Goal: Feedback & Contribution: Leave review/rating

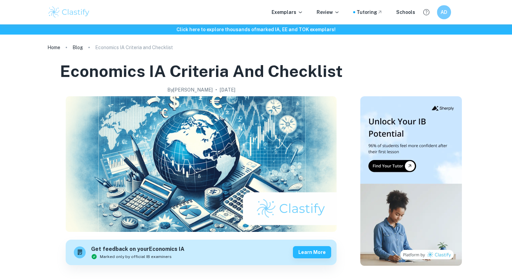
click at [444, 9] on h6 "AD" at bounding box center [444, 12] width 8 height 8
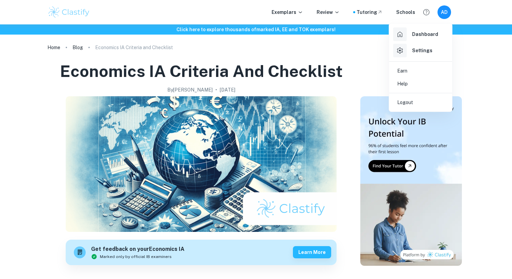
click at [417, 33] on h6 "Dashboard" at bounding box center [425, 33] width 26 height 7
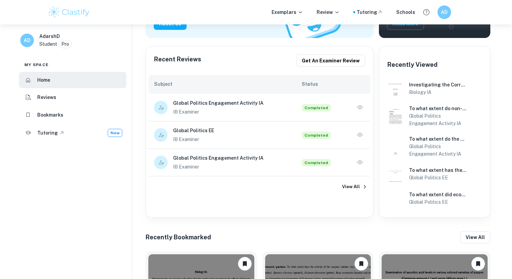
scroll to position [147, 0]
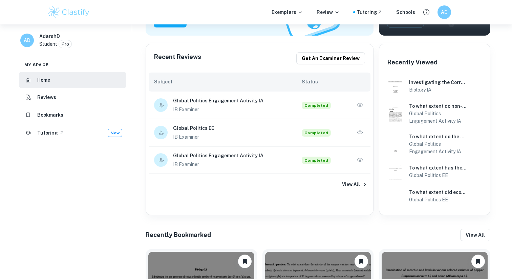
click at [357, 102] on icon "button" at bounding box center [359, 105] width 7 height 7
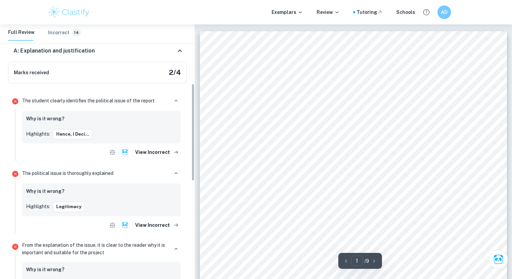
scroll to position [155, 0]
click at [77, 135] on button "Hence, I deci..." at bounding box center [73, 133] width 40 height 10
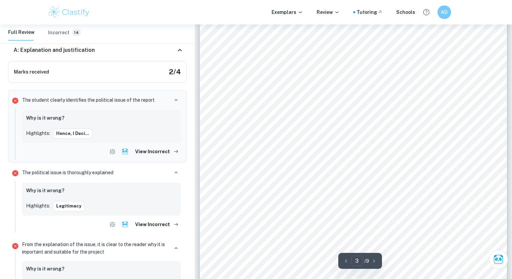
scroll to position [816, 0]
click at [167, 151] on button "View Incorrect" at bounding box center [156, 151] width 48 height 12
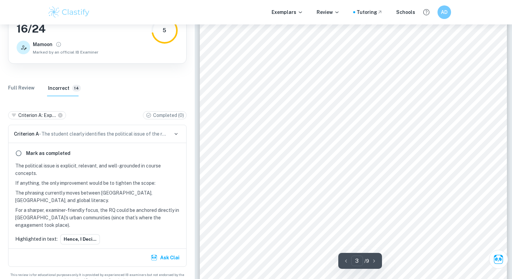
scroll to position [855, 0]
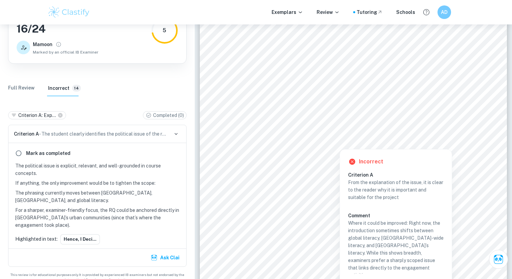
click at [148, 174] on p "The political issue is explicit, relevant, and well-grounded in course concepts." at bounding box center [98, 169] width 167 height 15
click at [22, 155] on input "radio" at bounding box center [19, 153] width 12 height 12
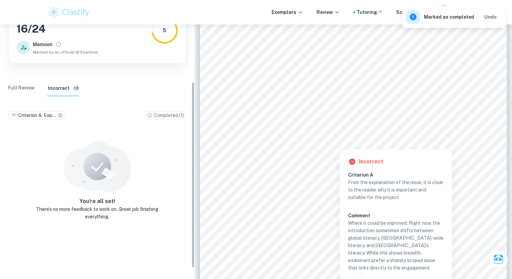
scroll to position [78, 0]
click at [26, 90] on Review "Full Review" at bounding box center [21, 88] width 26 height 16
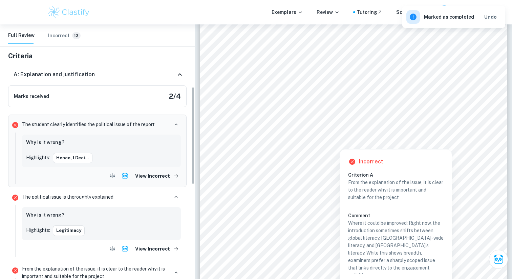
scroll to position [179, 0]
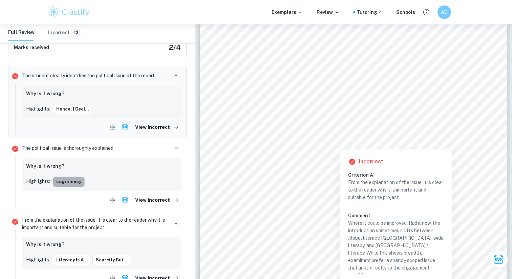
click at [73, 184] on button "Legitimacy" at bounding box center [69, 181] width 32 height 10
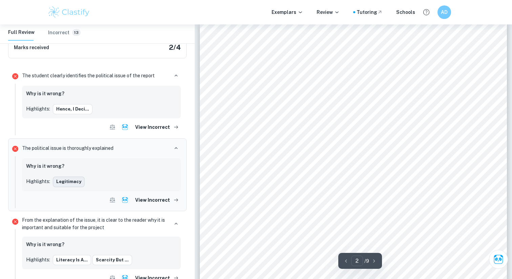
scroll to position [409, 0]
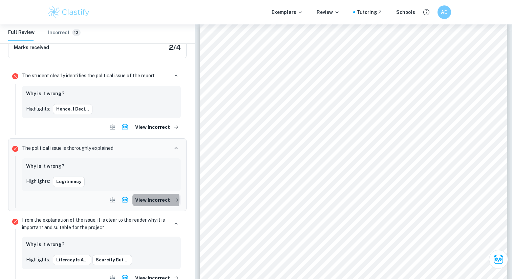
click at [146, 199] on button "View Incorrect" at bounding box center [156, 200] width 48 height 12
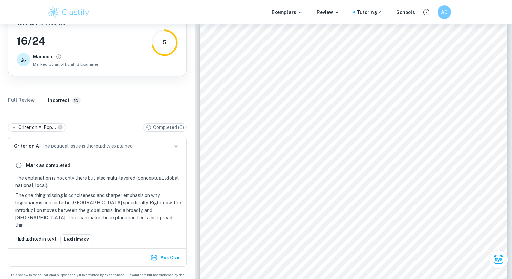
click at [22, 103] on Review "Full Review" at bounding box center [21, 100] width 26 height 16
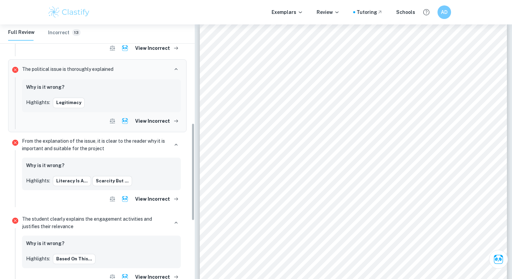
scroll to position [259, 0]
click at [161, 201] on button "View Incorrect" at bounding box center [156, 198] width 48 height 12
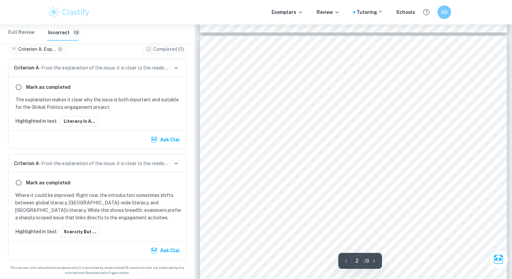
scroll to position [395, 0]
click at [127, 68] on p "Criterion A - From the explanation of the issue, it is clear to the reader why …" at bounding box center [91, 67] width 155 height 7
click at [147, 106] on p "The explanation makes it clear why the issue is both important and suitable for…" at bounding box center [98, 103] width 167 height 15
click at [72, 119] on button "Literacy is a..." at bounding box center [79, 121] width 38 height 10
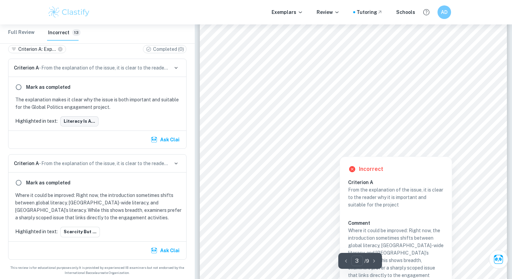
scroll to position [849, 0]
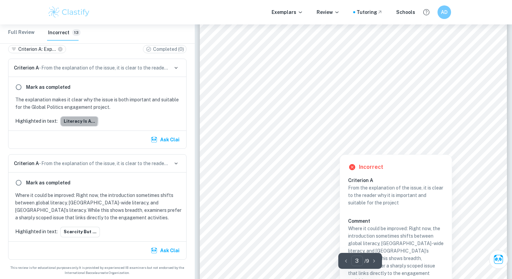
click at [72, 119] on button "Literacy is a..." at bounding box center [79, 121] width 38 height 10
click at [275, 101] on div at bounding box center [353, 102] width 235 height 25
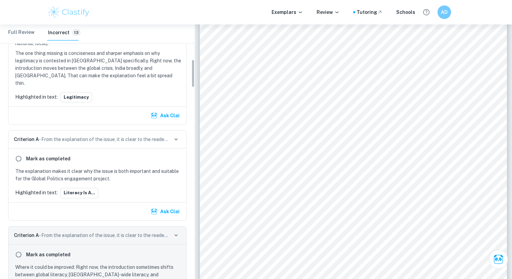
scroll to position [73, 0]
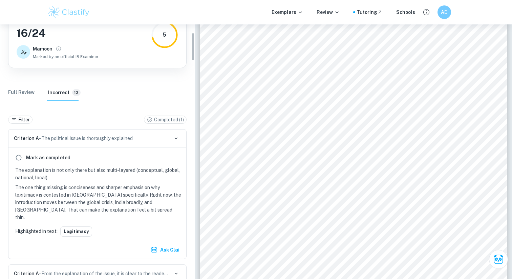
click at [27, 87] on Review "Full Review" at bounding box center [21, 92] width 26 height 16
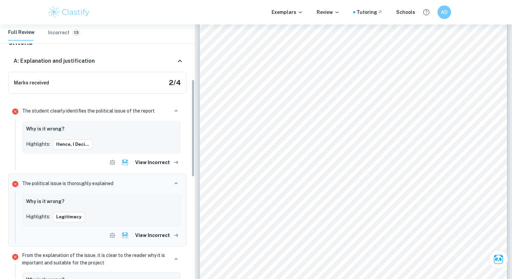
scroll to position [142, 0]
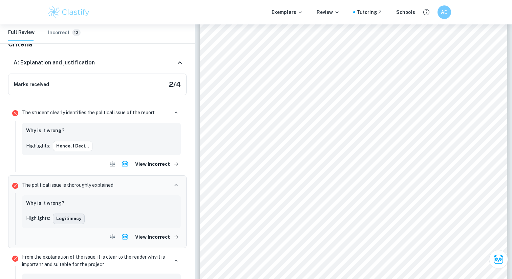
click at [71, 219] on button "Legitimacy" at bounding box center [69, 218] width 32 height 10
click at [149, 234] on button "View Incorrect" at bounding box center [156, 237] width 48 height 12
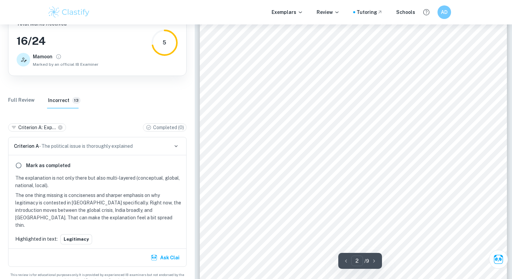
scroll to position [423, 0]
click at [19, 166] on input "radio" at bounding box center [19, 165] width 12 height 12
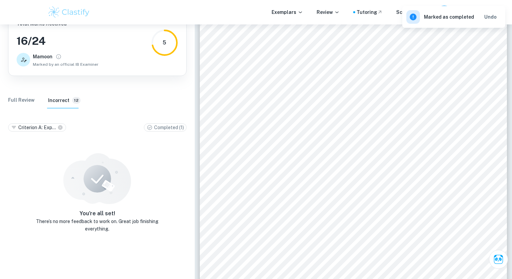
click at [26, 103] on Review "Full Review" at bounding box center [21, 100] width 26 height 16
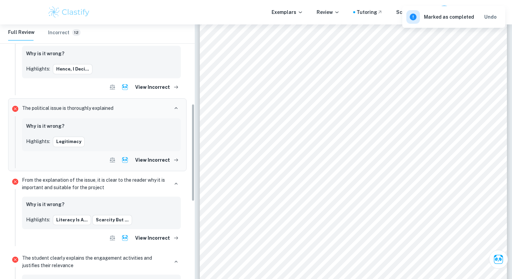
scroll to position [220, 0]
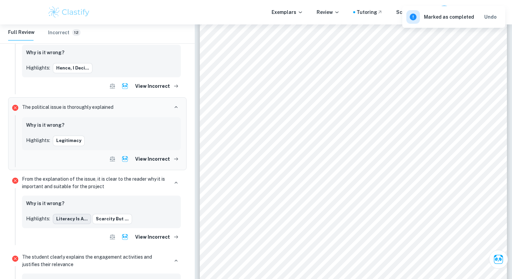
click at [75, 219] on button "Literacy is a..." at bounding box center [72, 219] width 38 height 10
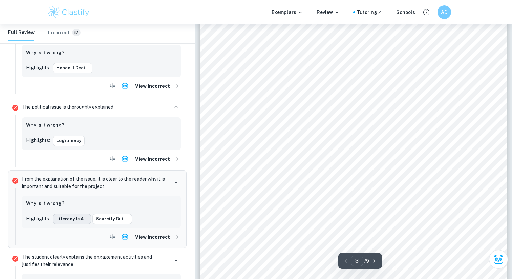
scroll to position [849, 0]
click at [155, 236] on button "View Incorrect" at bounding box center [156, 237] width 48 height 12
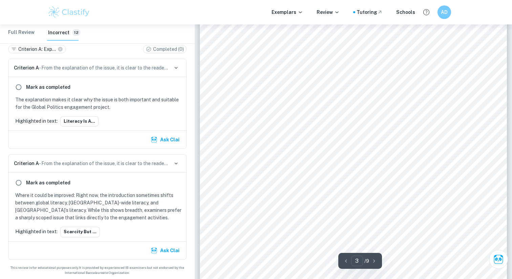
scroll to position [858, 0]
click at [20, 87] on input "radio" at bounding box center [19, 87] width 12 height 12
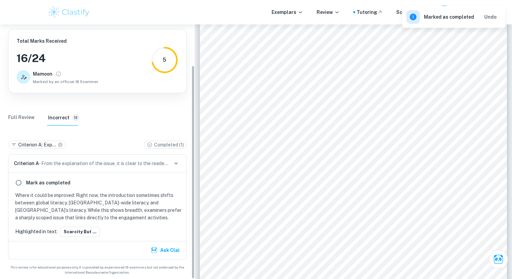
scroll to position [48, 0]
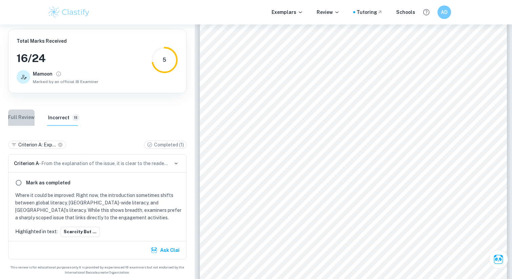
click at [21, 120] on Review "Full Review" at bounding box center [21, 117] width 26 height 16
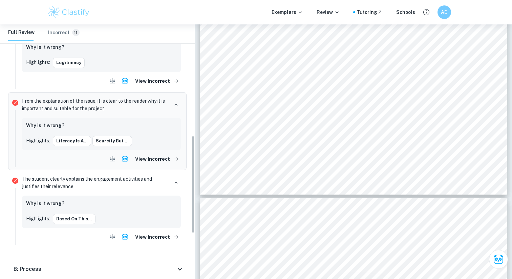
scroll to position [297, 0]
click at [106, 143] on button "scarcity but ..." at bounding box center [112, 141] width 40 height 10
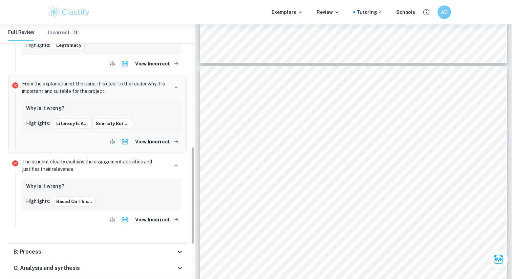
scroll to position [320, 0]
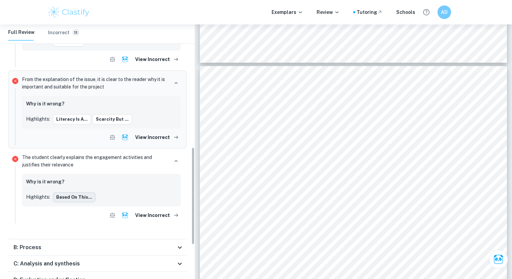
click at [78, 198] on button "Based on this..." at bounding box center [74, 197] width 43 height 10
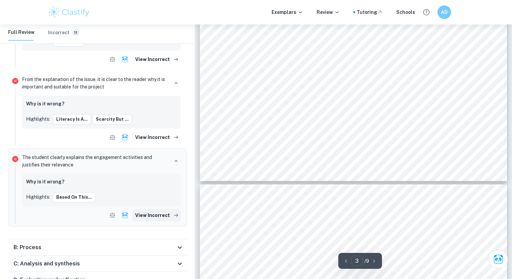
scroll to position [1050, 0]
click at [154, 214] on button "View Incorrect" at bounding box center [156, 215] width 48 height 12
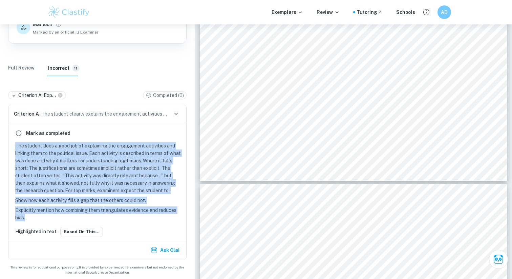
drag, startPoint x: 15, startPoint y: 146, endPoint x: 56, endPoint y: 219, distance: 83.8
click at [56, 219] on div "The student does a good job of explaining the engagement activities and linking…" at bounding box center [98, 181] width 170 height 79
copy div "The student does a good job of explaining the engagement activities and linking…"
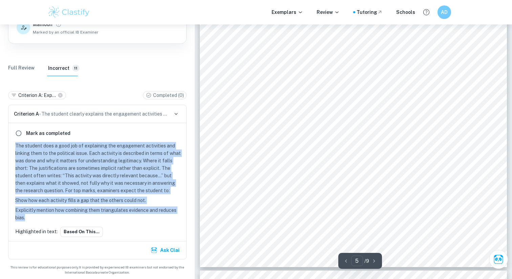
scroll to position [1765, 0]
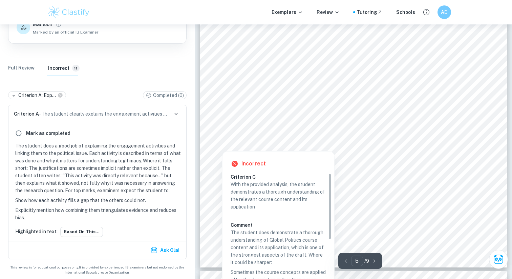
click at [219, 141] on div at bounding box center [221, 143] width 11 height 11
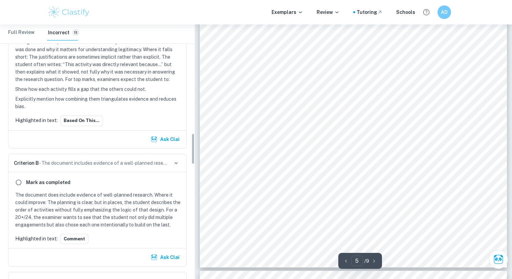
scroll to position [878, 0]
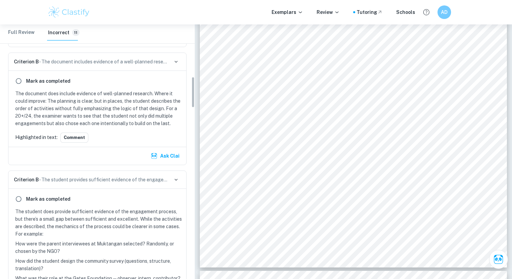
click at [18, 32] on Review "Full Review" at bounding box center [21, 32] width 26 height 16
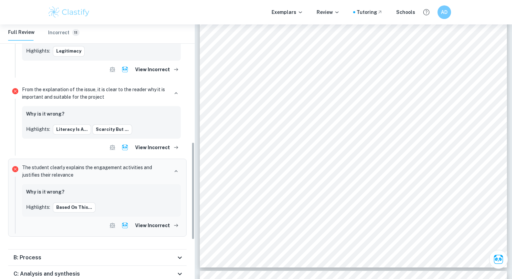
scroll to position [303, 0]
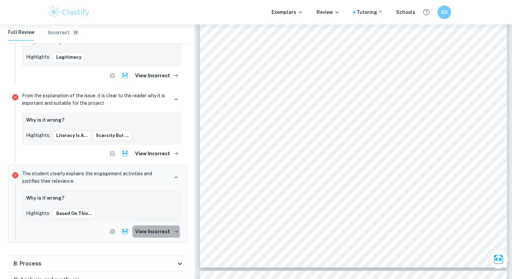
click at [146, 232] on button "View Incorrect" at bounding box center [156, 231] width 48 height 12
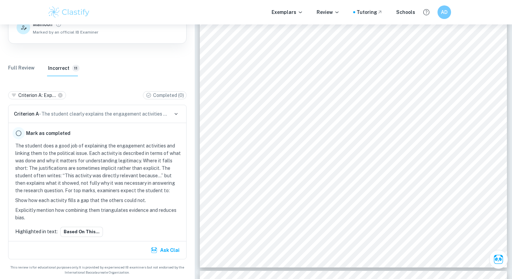
click at [17, 130] on input "radio" at bounding box center [19, 133] width 12 height 12
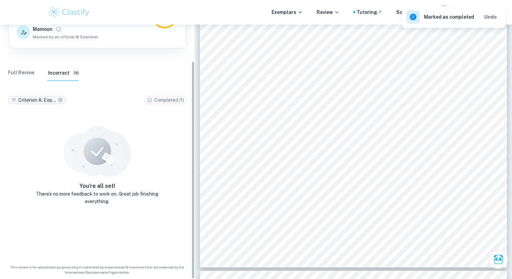
scroll to position [93, 0]
click at [25, 73] on Review "Full Review" at bounding box center [21, 73] width 26 height 16
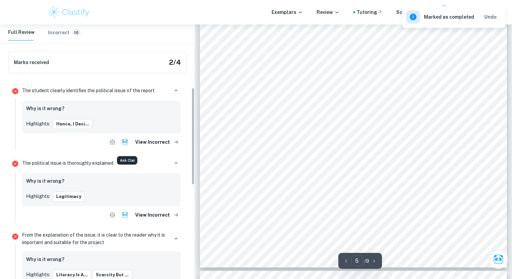
scroll to position [1768, 0]
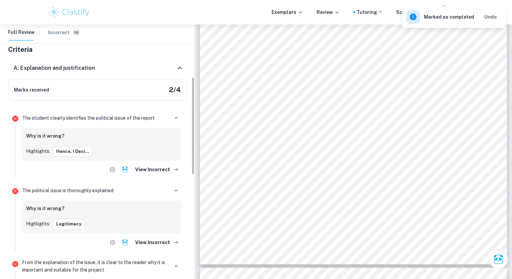
click at [179, 65] on icon at bounding box center [180, 68] width 8 height 8
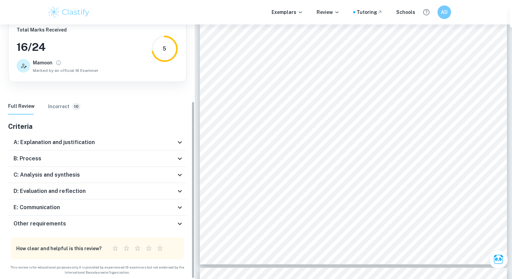
scroll to position [60, 0]
click at [68, 160] on div "B: Process" at bounding box center [95, 158] width 162 height 8
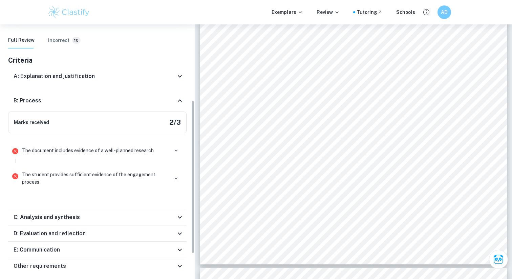
scroll to position [134, 0]
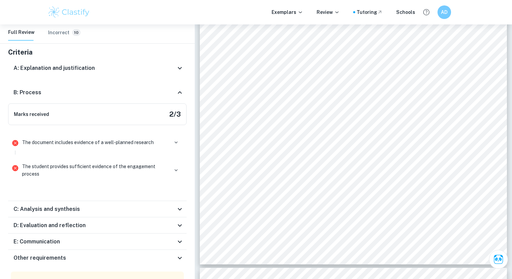
click at [170, 140] on div "The document includes evidence of a well-planned research" at bounding box center [101, 141] width 159 height 9
click at [173, 143] on icon "button" at bounding box center [176, 142] width 6 height 6
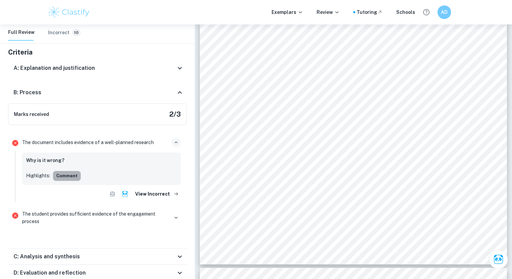
click at [69, 175] on button "Comment" at bounding box center [67, 176] width 28 height 10
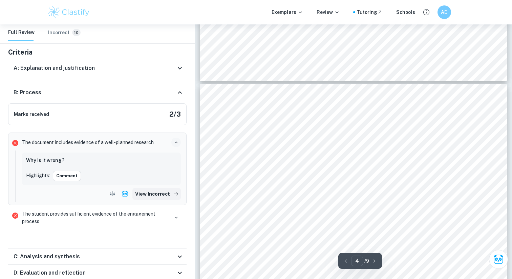
scroll to position [1148, 0]
click at [166, 195] on button "View Incorrect" at bounding box center [156, 194] width 48 height 12
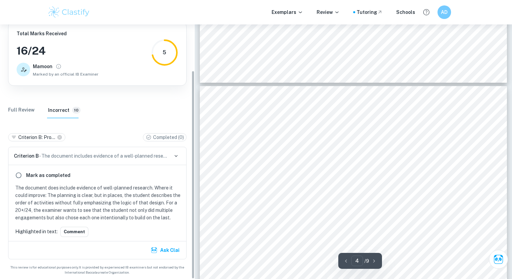
scroll to position [56, 0]
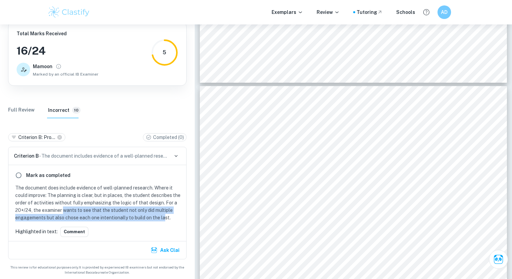
drag, startPoint x: 67, startPoint y: 209, endPoint x: 164, endPoint y: 217, distance: 97.2
click at [164, 217] on p "The document does include evidence of well-planned research. Where it could imp…" at bounding box center [98, 202] width 167 height 37
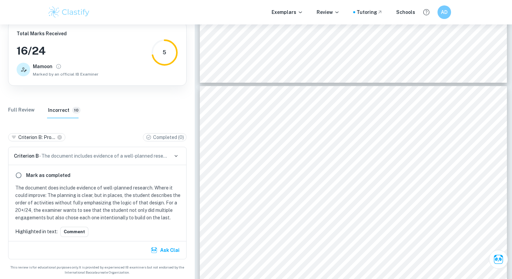
click at [169, 217] on p "The document does include evidence of well-planned research. Where it could imp…" at bounding box center [98, 202] width 167 height 37
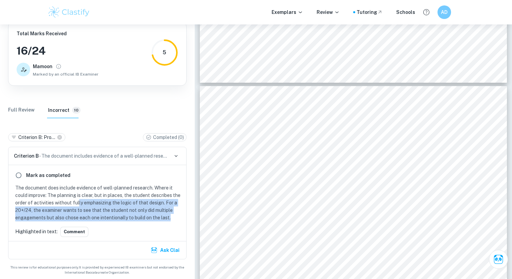
drag, startPoint x: 168, startPoint y: 220, endPoint x: 87, endPoint y: 199, distance: 83.3
click at [87, 199] on p "The document does include evidence of well-planned research. Where it could imp…" at bounding box center [98, 202] width 167 height 37
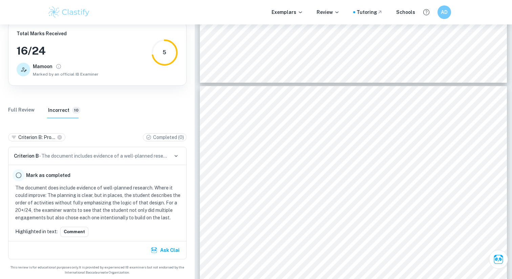
click at [19, 173] on input "radio" at bounding box center [19, 175] width 12 height 12
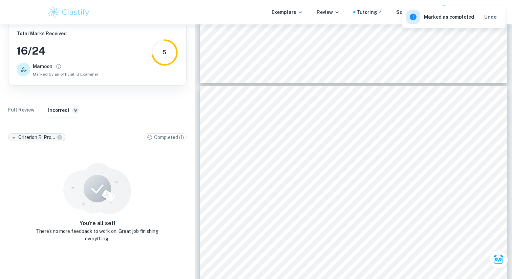
click at [60, 136] on icon at bounding box center [59, 137] width 5 height 5
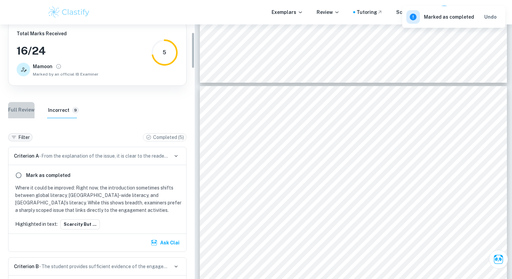
click at [25, 107] on Review "Full Review" at bounding box center [21, 110] width 26 height 16
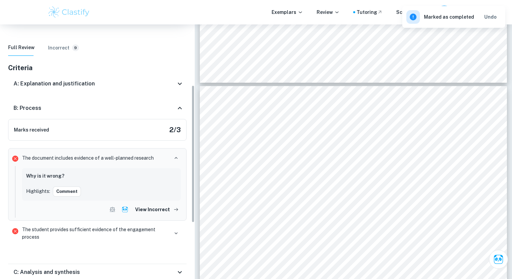
scroll to position [122, 0]
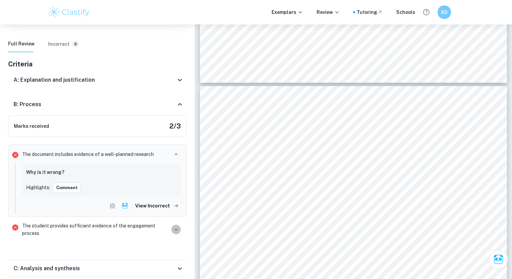
click at [172, 232] on button "button" at bounding box center [175, 228] width 9 height 9
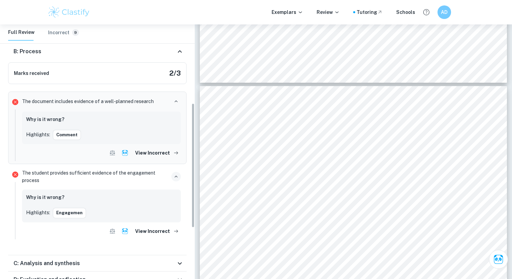
scroll to position [176, 0]
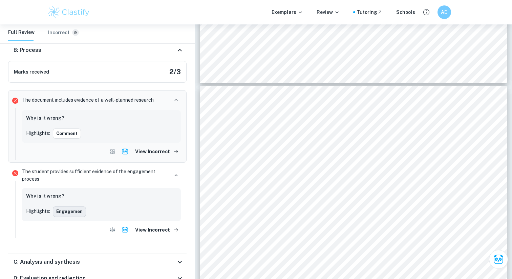
click at [70, 212] on button "Engagemen" at bounding box center [69, 211] width 33 height 10
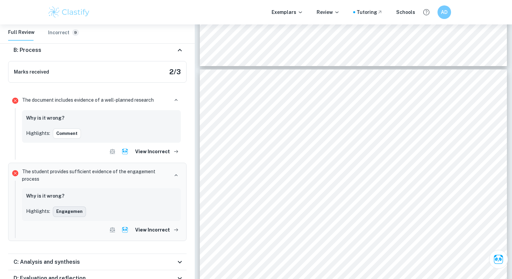
scroll to position [1168, 0]
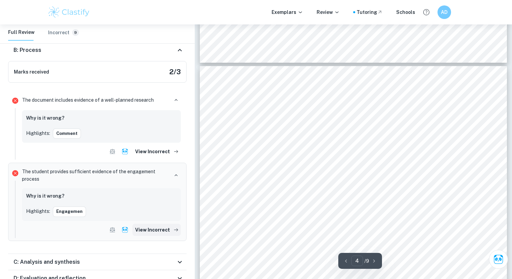
click at [160, 227] on button "View Incorrect" at bounding box center [156, 229] width 48 height 12
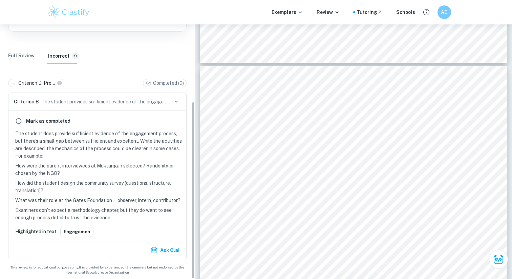
scroll to position [110, 0]
click at [14, 61] on Review "Full Review" at bounding box center [21, 56] width 26 height 16
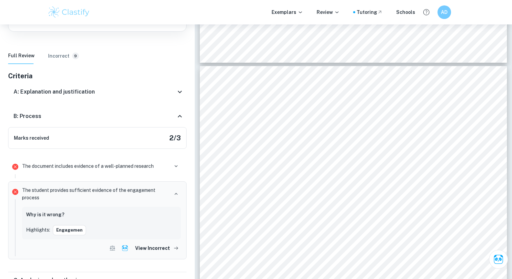
click at [140, 117] on div "B: Process" at bounding box center [95, 116] width 162 height 8
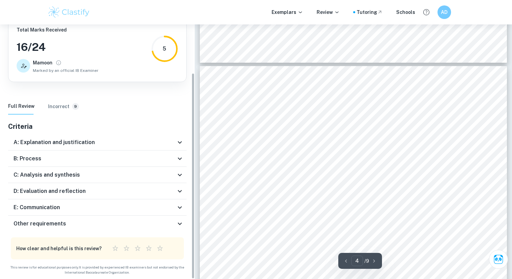
scroll to position [1192, 0]
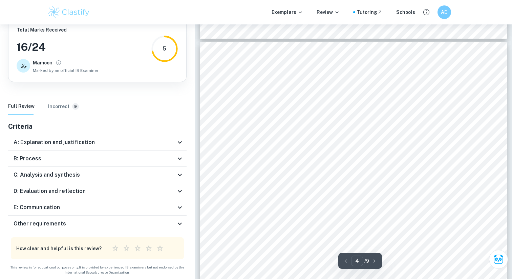
click at [119, 174] on div "C: Analysis and synthesis" at bounding box center [95, 175] width 162 height 8
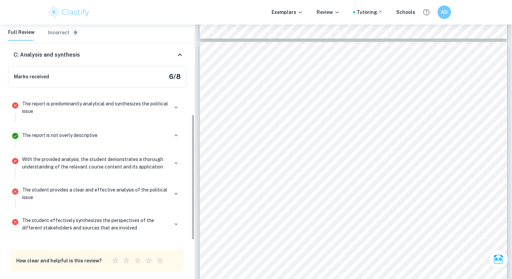
scroll to position [192, 0]
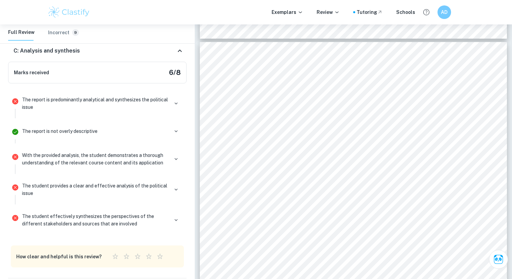
click at [106, 55] on div "C: Analysis and synthesis" at bounding box center [97, 51] width 178 height 22
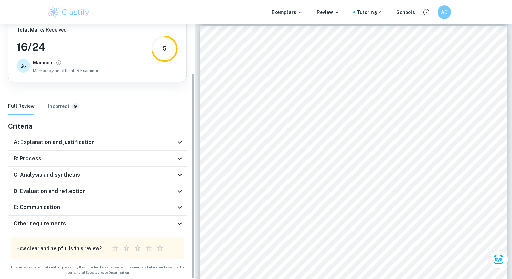
scroll to position [1212, 0]
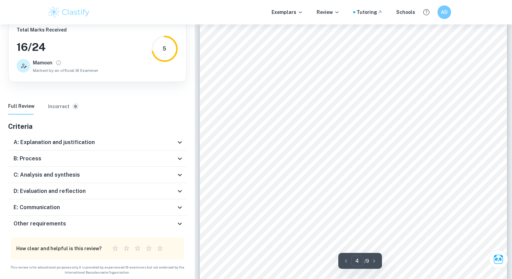
click at [56, 191] on h6 "D: Evaluation and reflection" at bounding box center [50, 191] width 72 height 8
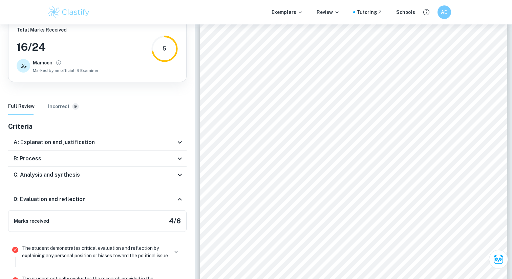
click at [67, 201] on h6 "D: Evaluation and reflection" at bounding box center [50, 199] width 72 height 8
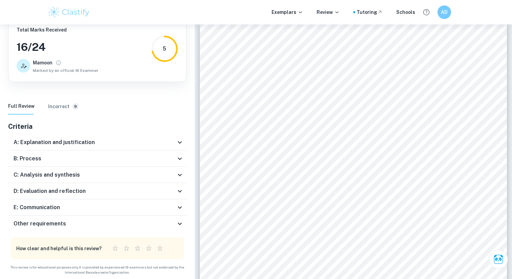
click at [89, 172] on div "C: Analysis and synthesis" at bounding box center [95, 175] width 162 height 8
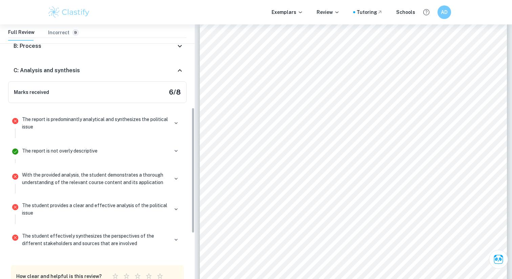
scroll to position [173, 0]
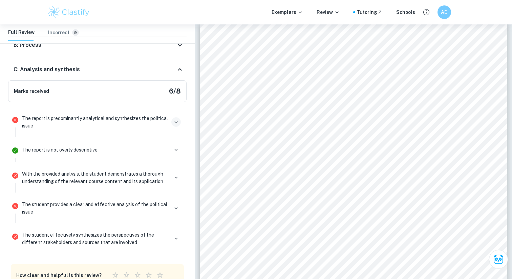
click at [176, 122] on icon "button" at bounding box center [175, 122] width 3 height 2
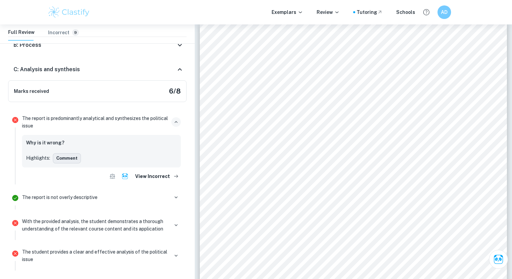
click at [68, 161] on button "Comment" at bounding box center [67, 158] width 28 height 10
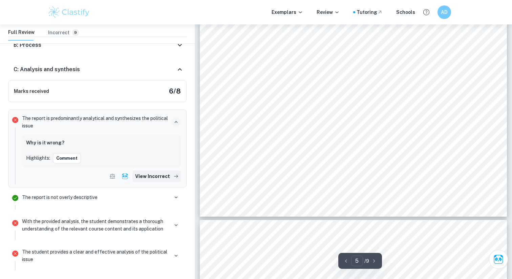
scroll to position [1816, 0]
click at [149, 175] on button "View Incorrect" at bounding box center [156, 176] width 48 height 12
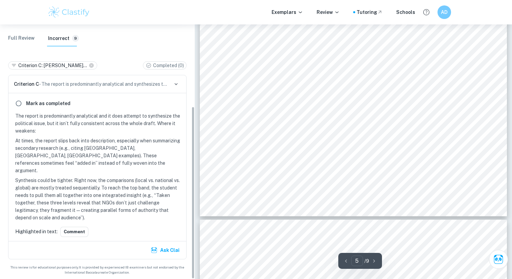
scroll to position [120, 0]
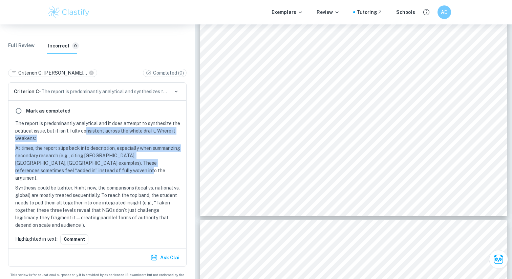
drag, startPoint x: 87, startPoint y: 129, endPoint x: 112, endPoint y: 171, distance: 48.9
click at [112, 171] on div "The report is predominantly analytical and it does attempt to synthesize the po…" at bounding box center [98, 173] width 167 height 109
click at [112, 171] on p "At times, the report slips back into description, especially when summarizing s…" at bounding box center [98, 162] width 167 height 37
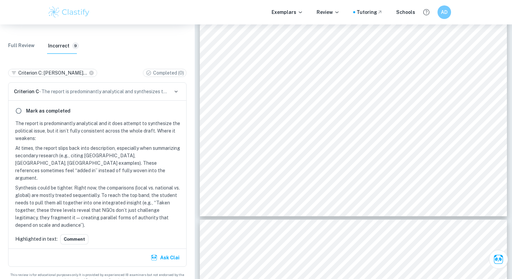
click at [175, 89] on icon "button" at bounding box center [176, 91] width 6 height 6
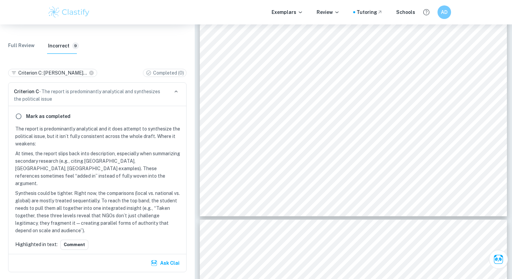
click at [26, 46] on Review "Full Review" at bounding box center [21, 46] width 26 height 16
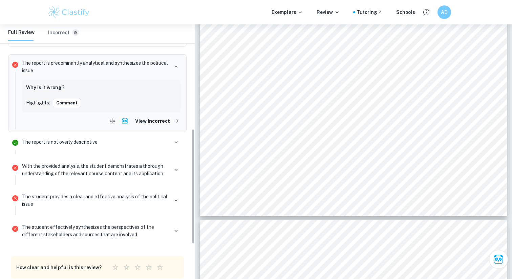
scroll to position [228, 0]
click at [174, 64] on icon "button" at bounding box center [176, 67] width 6 height 6
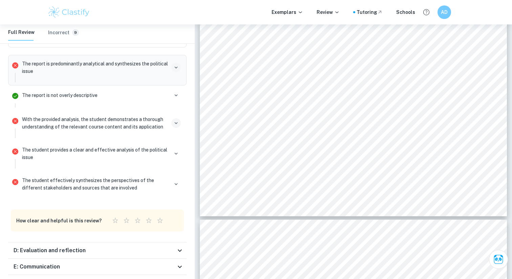
click at [176, 122] on icon "button" at bounding box center [176, 123] width 6 height 6
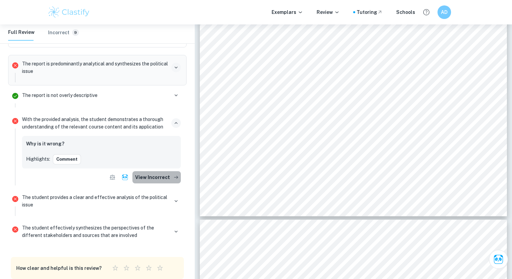
click at [158, 177] on button "View Incorrect" at bounding box center [156, 177] width 48 height 12
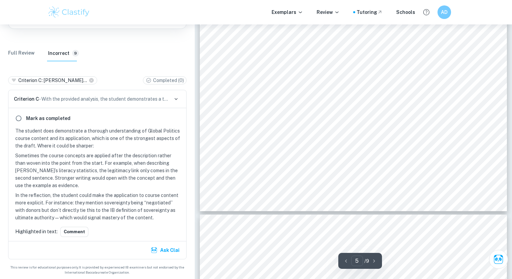
scroll to position [1825, 0]
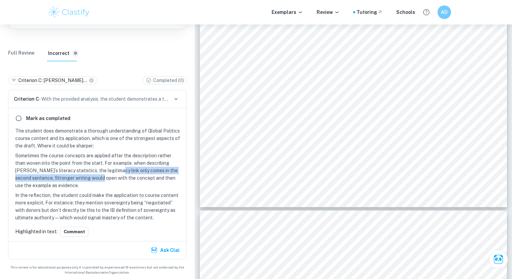
drag, startPoint x: 117, startPoint y: 172, endPoint x: 100, endPoint y: 179, distance: 18.0
click at [101, 179] on p "Sometimes the course concepts are applied after the description rather than wov…" at bounding box center [98, 170] width 167 height 37
click at [100, 179] on p "Sometimes the course concepts are applied after the description rather than wov…" at bounding box center [98, 170] width 167 height 37
click at [175, 100] on icon "button" at bounding box center [176, 99] width 6 height 6
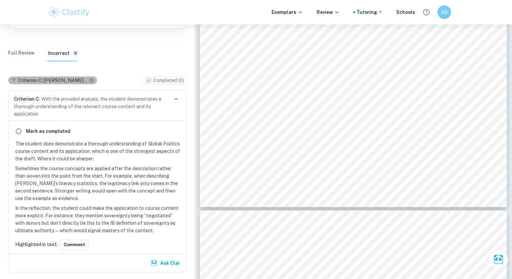
click at [89, 79] on icon at bounding box center [91, 80] width 5 height 5
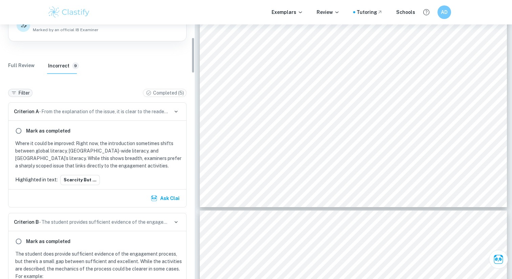
scroll to position [68, 0]
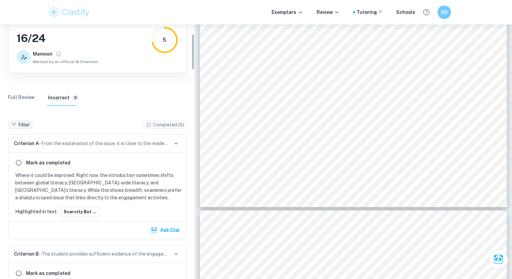
click at [24, 102] on Review "Full Review" at bounding box center [21, 97] width 26 height 16
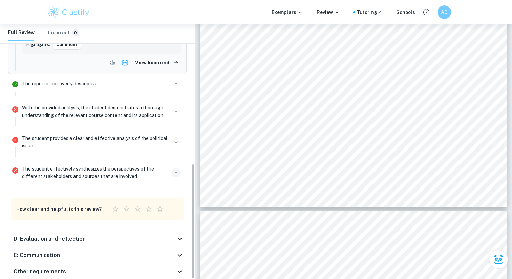
scroll to position [307, 0]
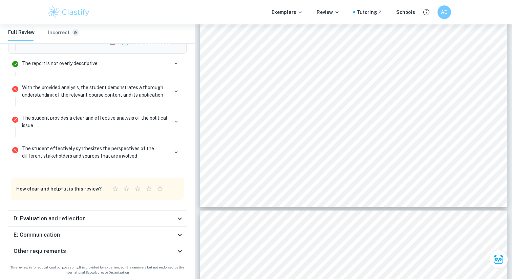
click at [161, 215] on div "D: Evaluation and reflection" at bounding box center [95, 218] width 162 height 8
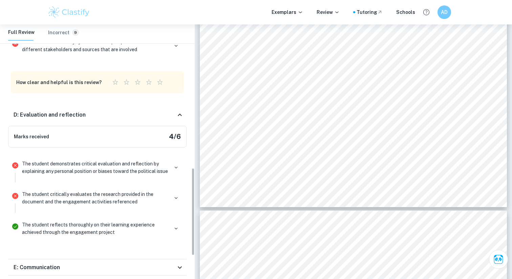
scroll to position [414, 0]
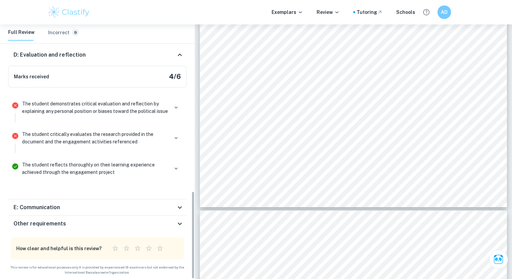
click at [133, 208] on div "E: Communication" at bounding box center [95, 207] width 162 height 8
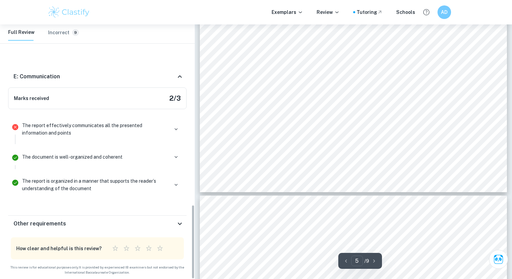
scroll to position [1842, 0]
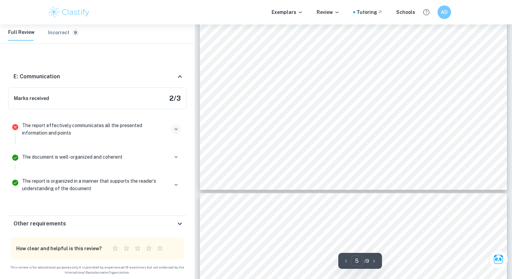
click at [175, 129] on icon "button" at bounding box center [175, 129] width 3 height 2
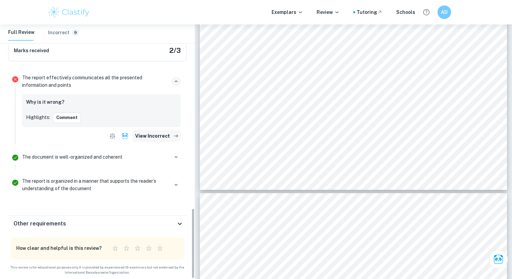
click at [159, 135] on button "View Incorrect" at bounding box center [156, 136] width 48 height 12
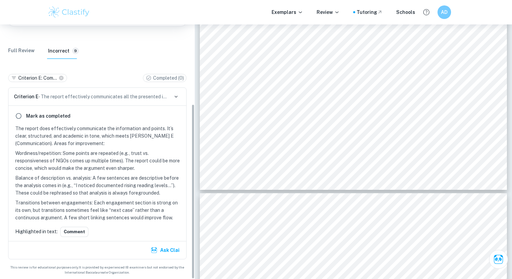
scroll to position [115, 0]
click at [120, 215] on p "Transitions between engagements: Each engagement section is strong on its own, …" at bounding box center [98, 210] width 167 height 22
click at [177, 95] on icon "button" at bounding box center [176, 96] width 6 height 6
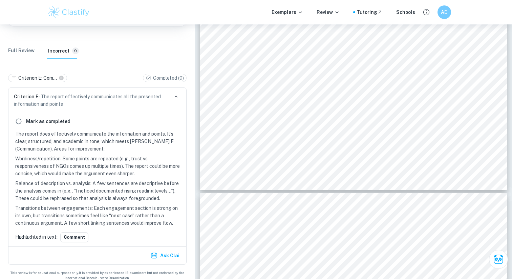
click at [21, 47] on Review "Full Review" at bounding box center [21, 51] width 26 height 16
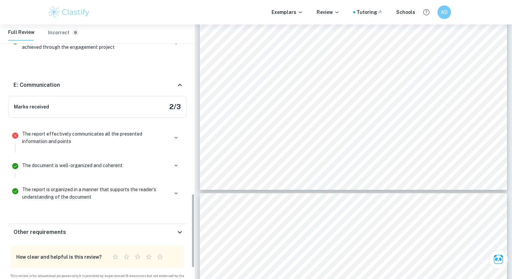
scroll to position [614, 0]
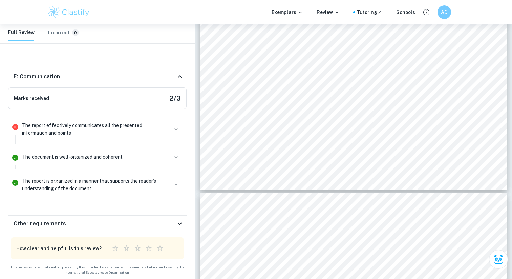
click at [84, 223] on div "Other requirements" at bounding box center [95, 223] width 162 height 8
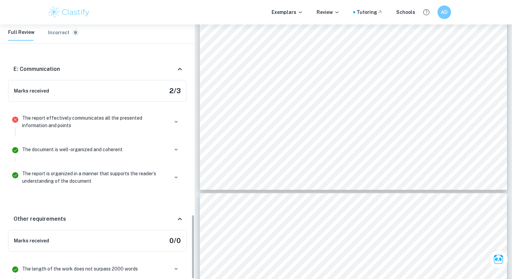
scroll to position [772, 0]
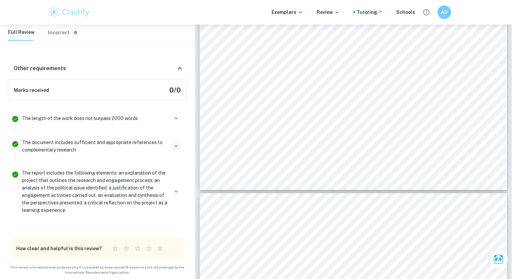
click at [173, 144] on icon "button" at bounding box center [176, 146] width 6 height 6
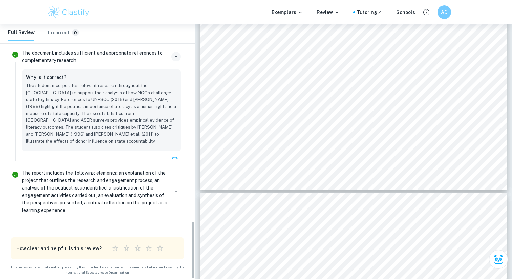
scroll to position [861, 0]
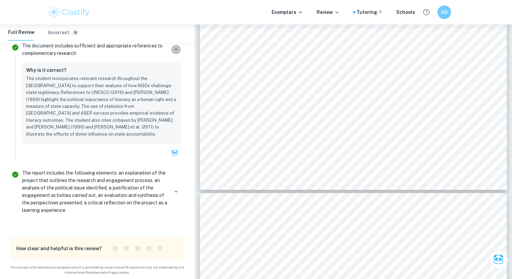
click at [177, 52] on icon "button" at bounding box center [176, 49] width 6 height 6
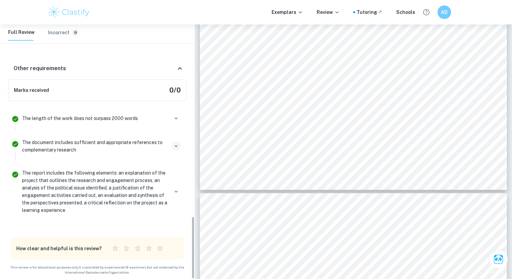
scroll to position [772, 0]
click at [177, 192] on icon "button" at bounding box center [176, 191] width 6 height 6
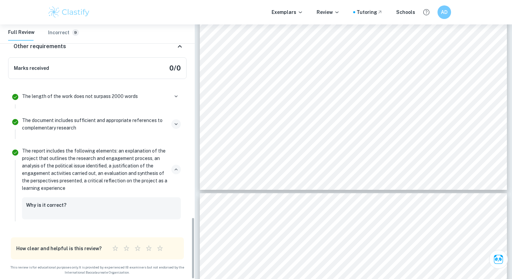
scroll to position [794, 0]
click at [172, 170] on button "button" at bounding box center [175, 169] width 9 height 9
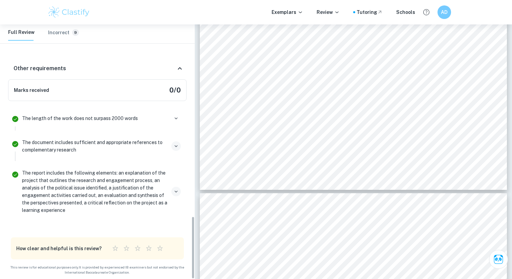
scroll to position [772, 0]
click at [175, 121] on button "button" at bounding box center [175, 117] width 9 height 9
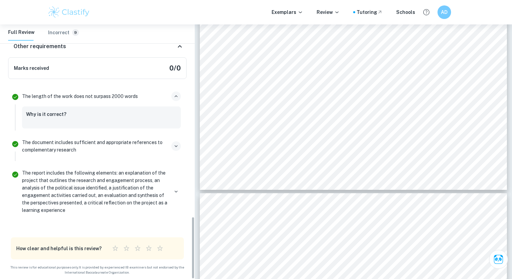
scroll to position [794, 0]
click at [176, 98] on icon "button" at bounding box center [176, 96] width 6 height 6
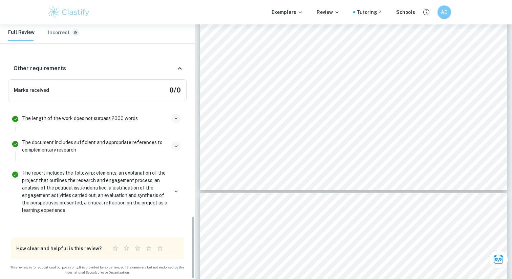
click at [179, 71] on icon at bounding box center [180, 68] width 8 height 8
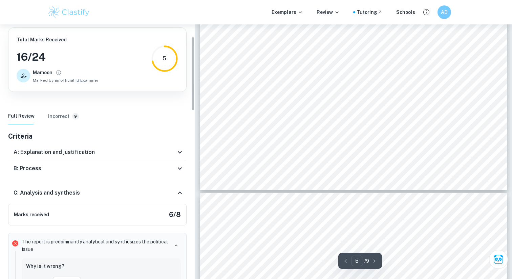
scroll to position [0, 0]
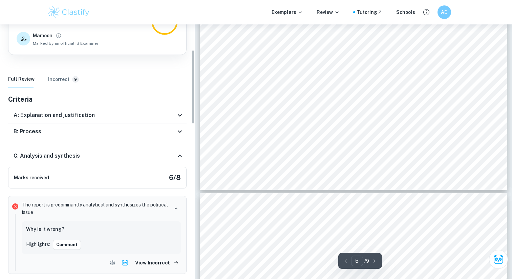
click at [141, 107] on div "A: Explanation and justification" at bounding box center [97, 115] width 178 height 16
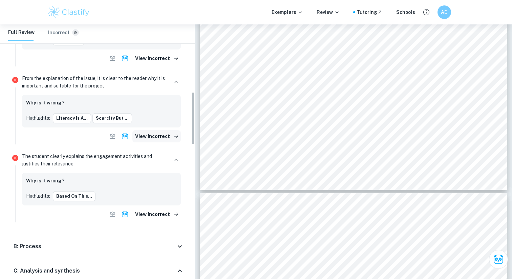
scroll to position [323, 0]
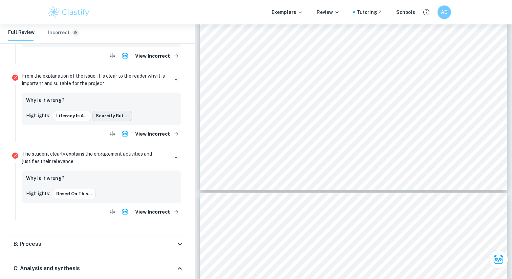
click at [114, 116] on button "scarcity but ..." at bounding box center [112, 116] width 40 height 10
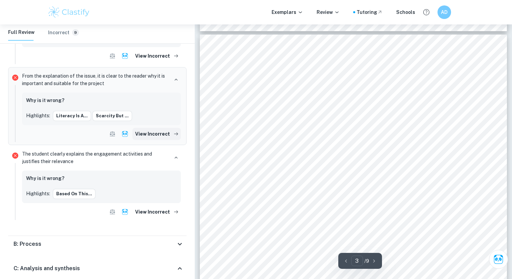
scroll to position [775, 0]
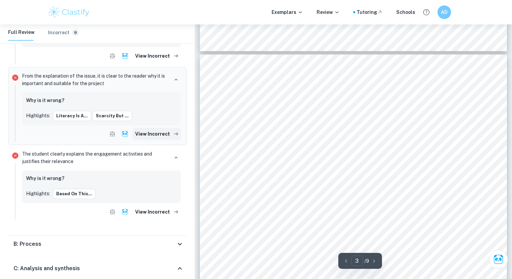
click at [154, 134] on button "View Incorrect" at bounding box center [156, 134] width 48 height 12
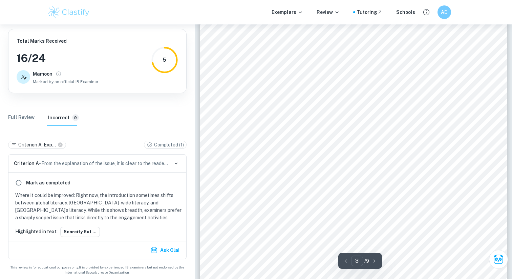
scroll to position [836, 0]
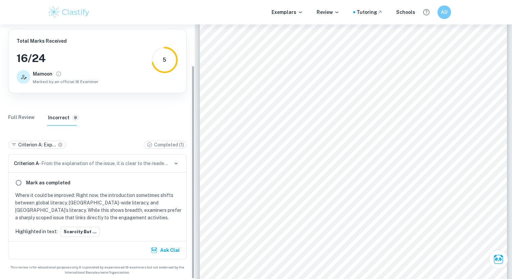
click at [22, 118] on Review "Full Review" at bounding box center [21, 117] width 26 height 16
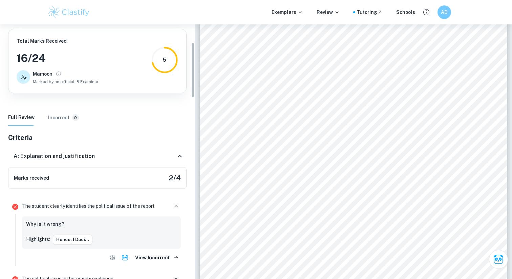
scroll to position [96, 0]
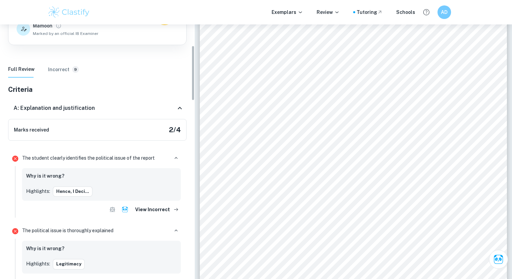
click at [173, 112] on div "A: Explanation and justification" at bounding box center [97, 108] width 178 height 22
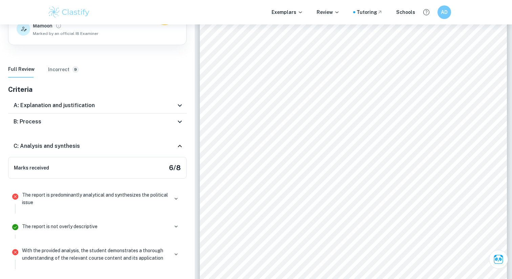
click at [94, 119] on div "B: Process" at bounding box center [95, 121] width 162 height 8
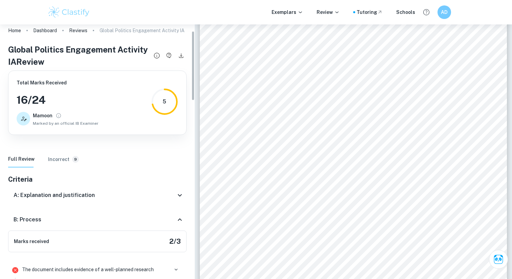
scroll to position [0, 0]
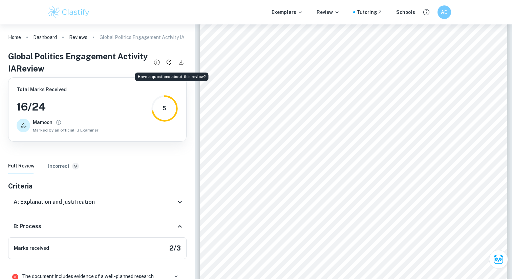
click at [169, 62] on icon "Have a questions about this review?" at bounding box center [168, 62] width 7 height 7
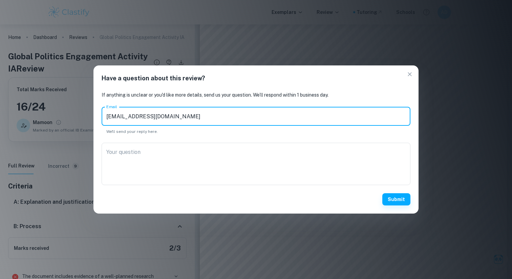
click at [336, 111] on input "[EMAIL_ADDRESS][DOMAIN_NAME]" at bounding box center [256, 116] width 309 height 19
click at [353, 89] on div "If anything is unclear or you'd like more details, send us your question. We’ll…" at bounding box center [255, 148] width 325 height 130
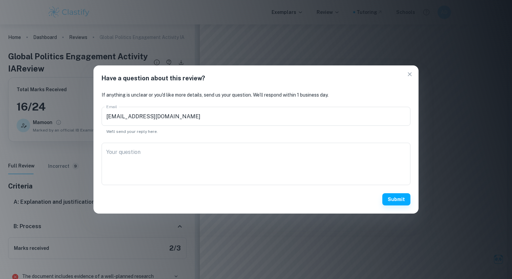
click at [407, 73] on icon "close" at bounding box center [409, 74] width 7 height 7
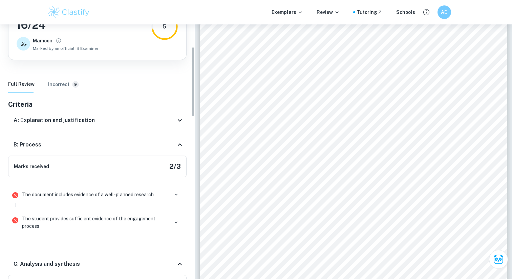
scroll to position [82, 0]
click at [174, 193] on icon "button" at bounding box center [176, 194] width 6 height 6
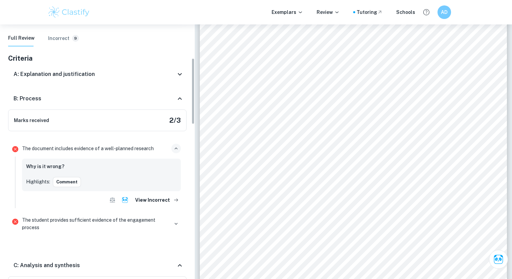
scroll to position [129, 0]
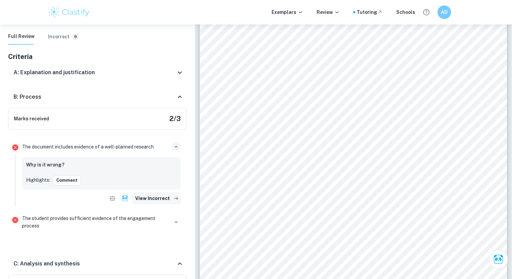
click at [155, 195] on button "View Incorrect" at bounding box center [156, 198] width 48 height 12
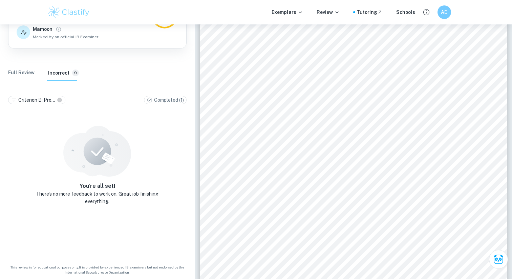
scroll to position [840, 0]
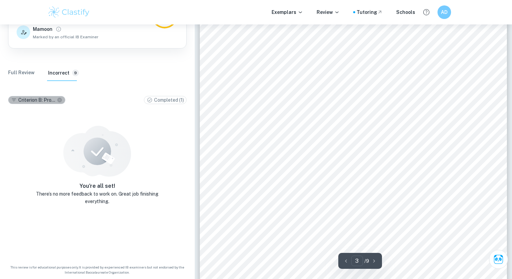
click at [58, 100] on icon at bounding box center [59, 99] width 5 height 5
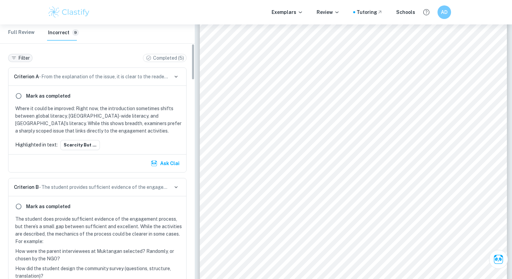
scroll to position [133, 0]
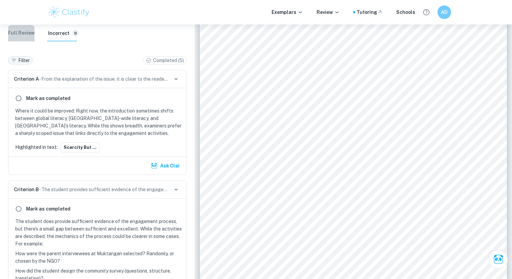
click at [20, 35] on Review "Full Review" at bounding box center [21, 33] width 26 height 16
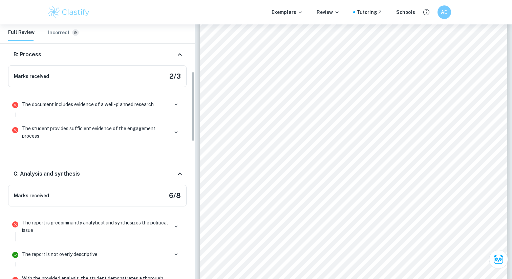
scroll to position [171, 0]
click at [175, 132] on icon "button" at bounding box center [175, 133] width 3 height 2
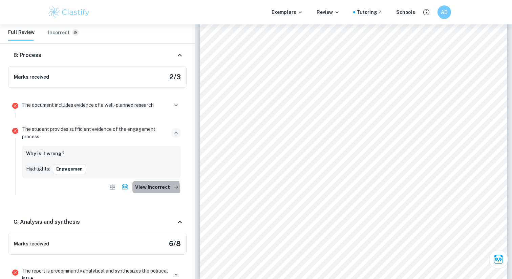
click at [151, 189] on button "View Incorrect" at bounding box center [156, 187] width 48 height 12
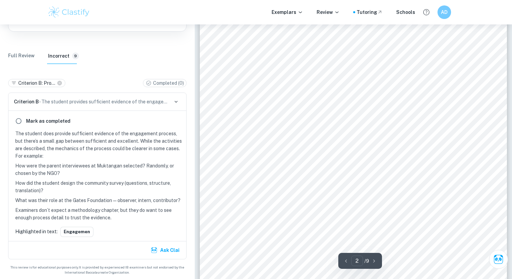
scroll to position [219, 0]
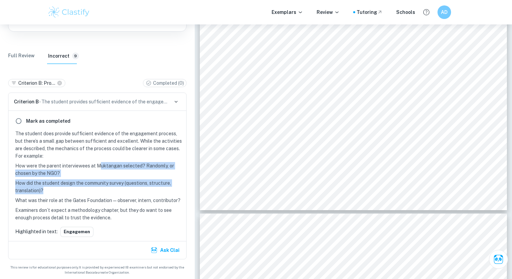
drag, startPoint x: 102, startPoint y: 165, endPoint x: 121, endPoint y: 189, distance: 30.6
click at [121, 189] on div "The student does provide sufficient evidence of the engagement process, but the…" at bounding box center [98, 175] width 167 height 91
click at [121, 189] on p "How did the student design the community survey (questions, structure, translat…" at bounding box center [98, 186] width 167 height 15
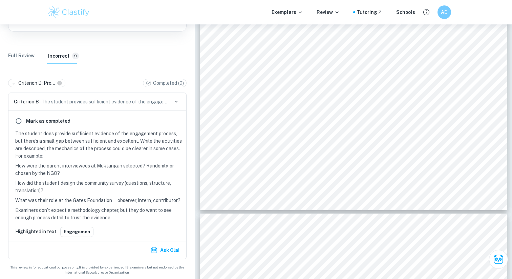
click at [173, 101] on icon "button" at bounding box center [176, 102] width 6 height 6
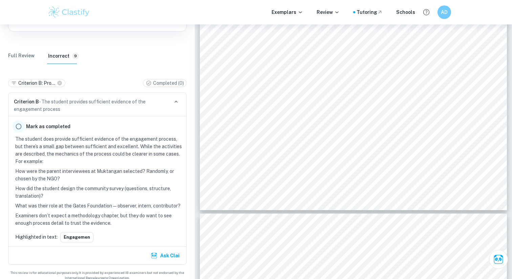
click at [18, 127] on input "radio" at bounding box center [19, 126] width 12 height 12
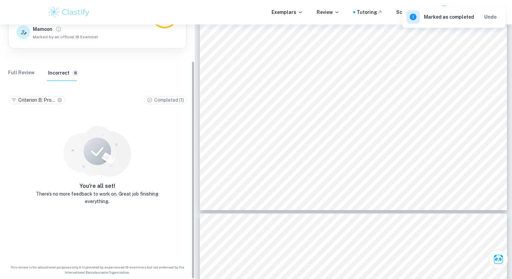
scroll to position [93, 0]
click at [30, 71] on Review "Full Review" at bounding box center [21, 73] width 26 height 16
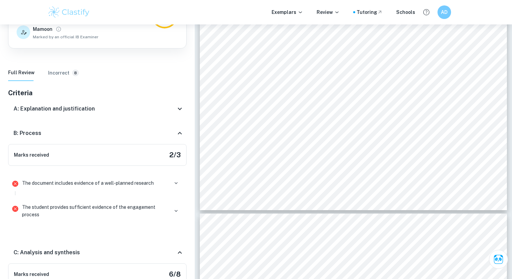
click at [181, 208] on div "The student provides sufficient evidence of the engagement process" at bounding box center [101, 213] width 164 height 24
click at [172, 209] on button "button" at bounding box center [175, 210] width 9 height 9
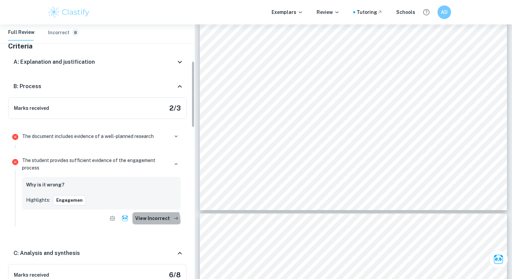
click at [154, 221] on button "View Incorrect" at bounding box center [156, 218] width 48 height 12
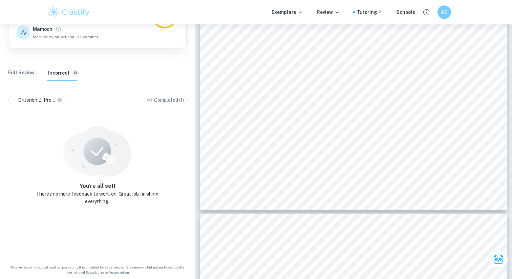
click at [17, 70] on Review "Full Review" at bounding box center [21, 73] width 26 height 16
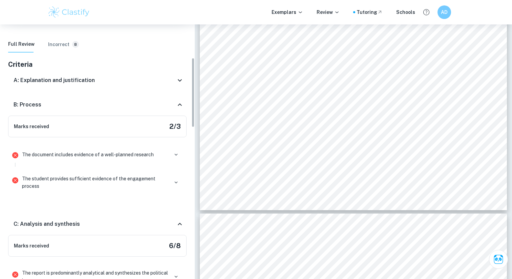
scroll to position [127, 0]
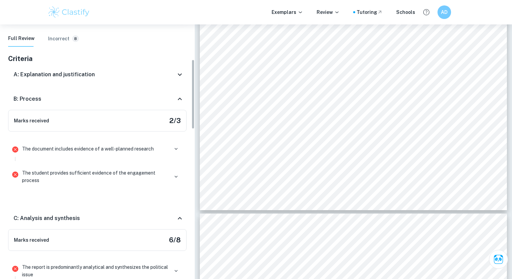
click at [171, 151] on div at bounding box center [175, 148] width 9 height 9
click at [172, 151] on button "button" at bounding box center [175, 148] width 9 height 9
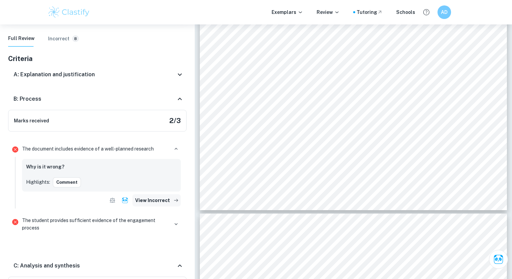
click at [167, 202] on button "View Incorrect" at bounding box center [156, 200] width 48 height 12
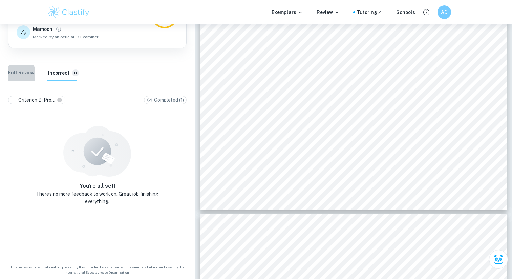
click at [21, 75] on Review "Full Review" at bounding box center [21, 73] width 26 height 16
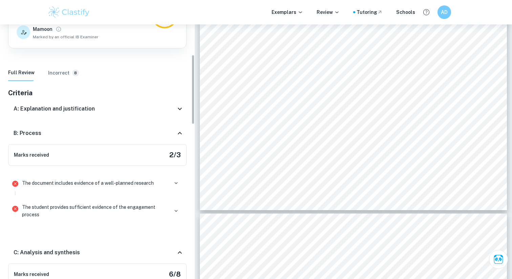
scroll to position [114, 0]
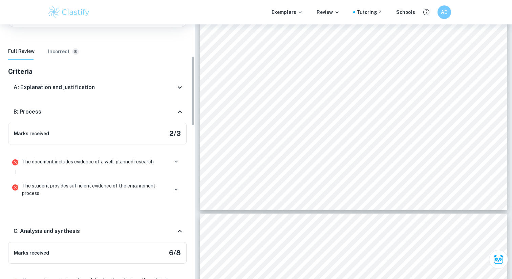
click at [178, 115] on icon at bounding box center [180, 112] width 8 height 8
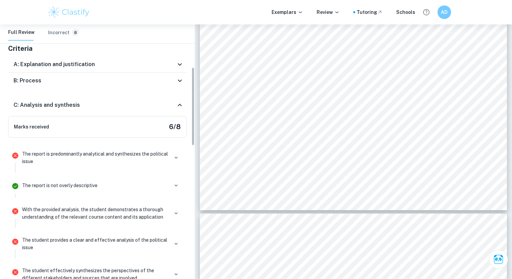
scroll to position [139, 0]
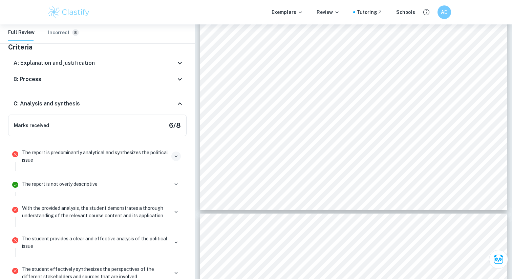
click at [179, 155] on button "button" at bounding box center [175, 155] width 9 height 9
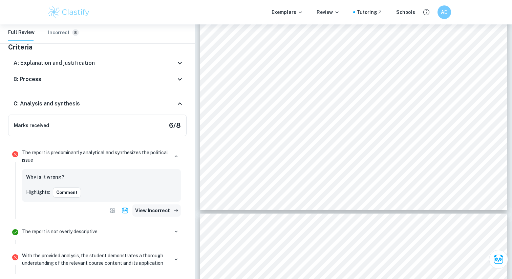
click at [144, 212] on button "View Incorrect" at bounding box center [156, 210] width 48 height 12
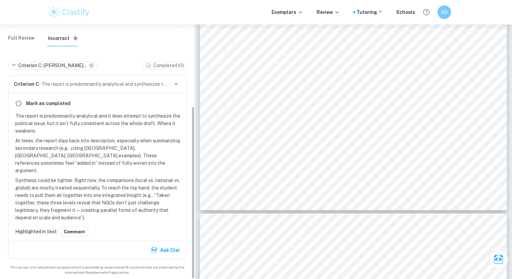
scroll to position [120, 0]
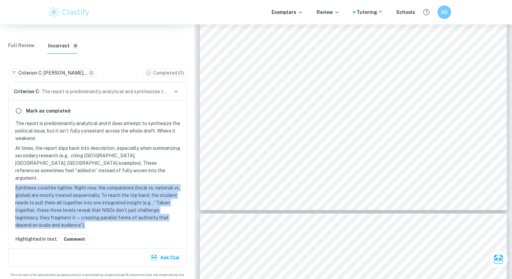
drag, startPoint x: 15, startPoint y: 177, endPoint x: 108, endPoint y: 220, distance: 103.0
click at [108, 220] on div "The report is predominantly analytical and it does attempt to synthesize the po…" at bounding box center [98, 173] width 170 height 109
copy p "Synthesis could be tighter. Right now, the comparisons (local vs. national vs. …"
click at [31, 45] on Review "Full Review" at bounding box center [21, 46] width 26 height 16
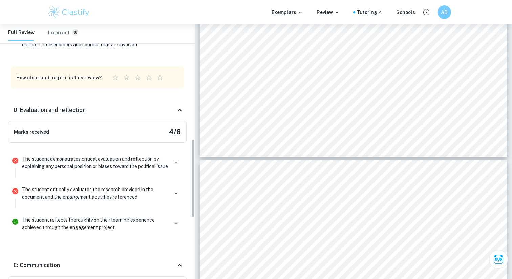
scroll to position [370, 0]
click at [176, 115] on div "D: Evaluation and reflection" at bounding box center [97, 111] width 178 height 22
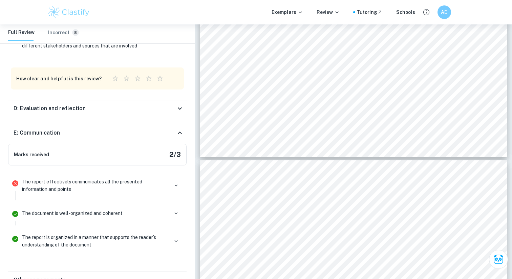
click at [163, 130] on div "E: Communication" at bounding box center [95, 133] width 162 height 8
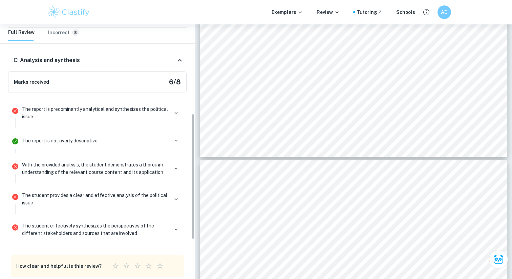
scroll to position [180, 0]
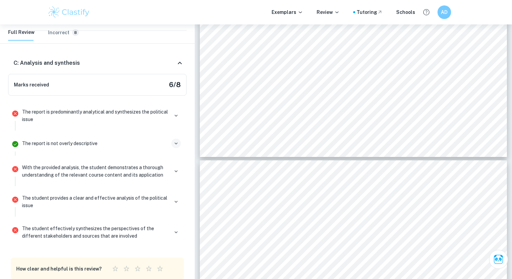
click at [174, 147] on button "button" at bounding box center [175, 142] width 9 height 9
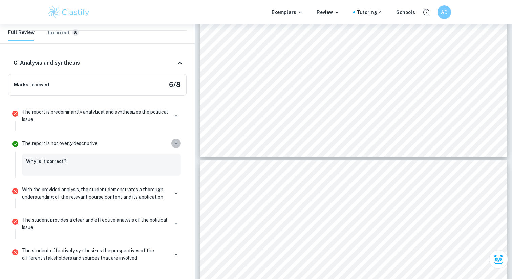
click at [174, 147] on button "button" at bounding box center [175, 142] width 9 height 9
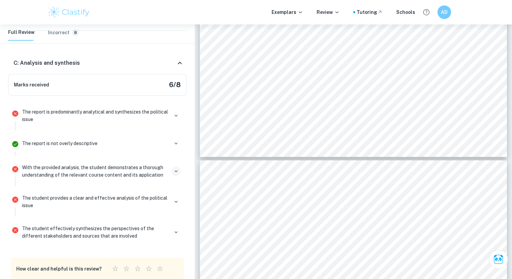
click at [176, 170] on icon "button" at bounding box center [176, 171] width 6 height 6
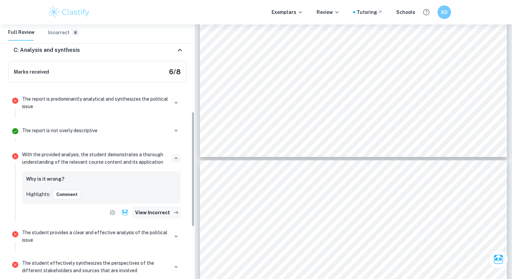
click at [158, 213] on button "View Incorrect" at bounding box center [156, 212] width 48 height 12
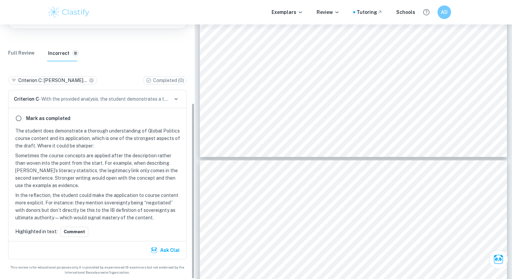
scroll to position [113, 0]
click at [89, 79] on icon at bounding box center [91, 80] width 5 height 5
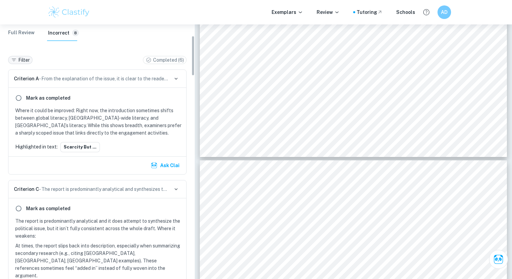
scroll to position [72, 0]
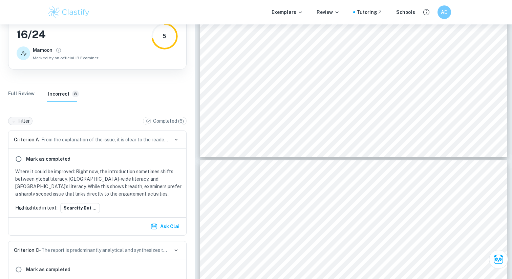
click at [21, 94] on Review "Full Review" at bounding box center [21, 94] width 26 height 16
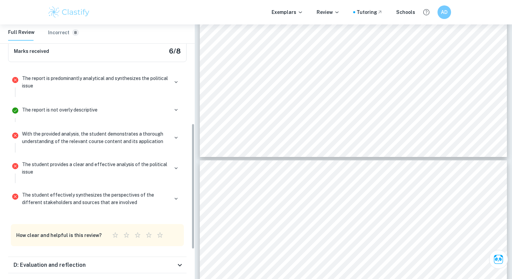
scroll to position [215, 0]
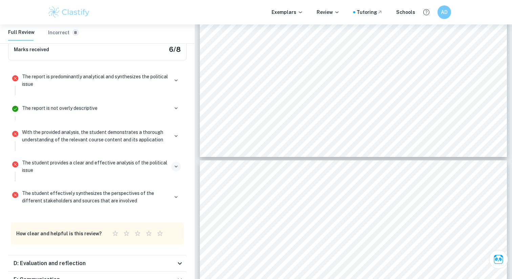
click at [178, 168] on icon "button" at bounding box center [176, 166] width 6 height 6
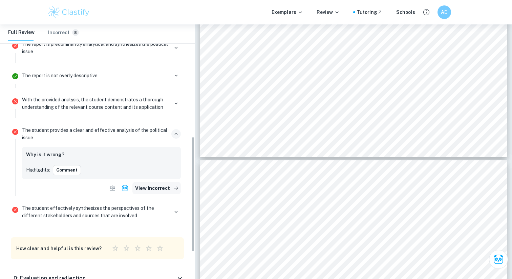
click at [157, 187] on button "View Incorrect" at bounding box center [156, 188] width 48 height 12
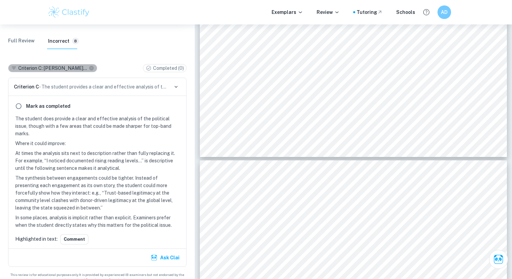
click at [88, 68] on icon at bounding box center [91, 68] width 6 height 6
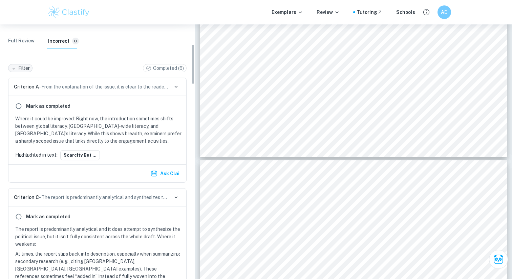
click at [23, 35] on Review "Full Review" at bounding box center [21, 41] width 26 height 16
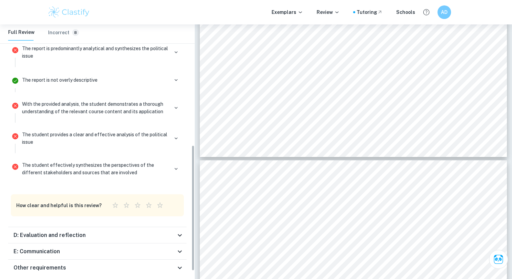
scroll to position [244, 0]
click at [172, 167] on button "button" at bounding box center [175, 167] width 9 height 9
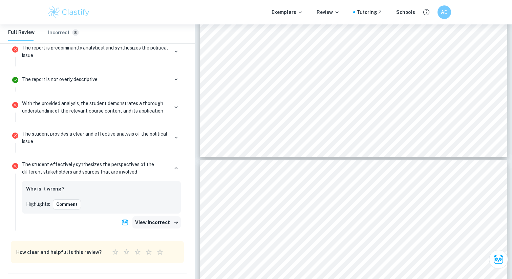
click at [153, 224] on button "View Incorrect" at bounding box center [156, 222] width 48 height 12
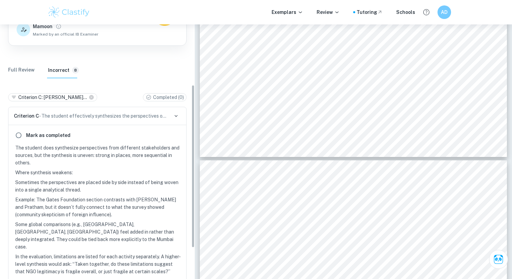
scroll to position [76, 0]
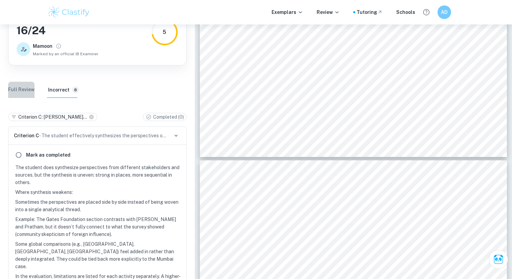
click at [25, 86] on Review "Full Review" at bounding box center [21, 90] width 26 height 16
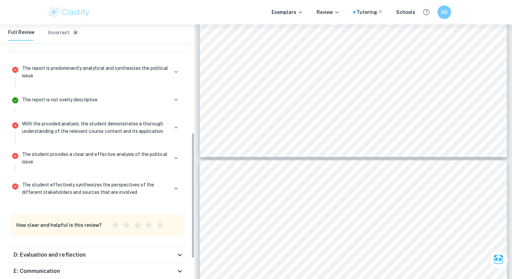
scroll to position [224, 0]
click at [176, 155] on icon "button" at bounding box center [176, 157] width 6 height 6
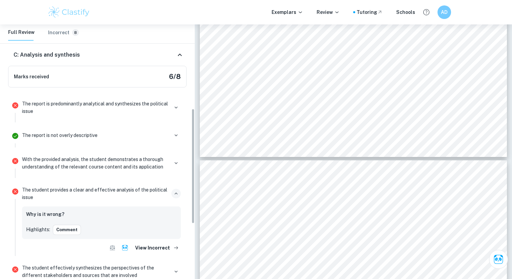
scroll to position [185, 0]
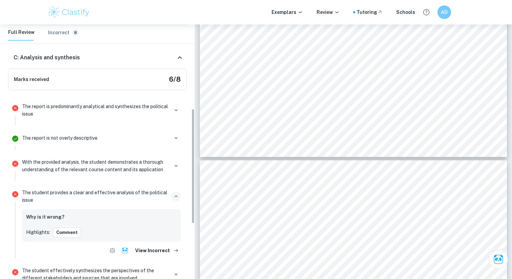
click at [58, 31] on h6 "Incorrect" at bounding box center [58, 32] width 21 height 7
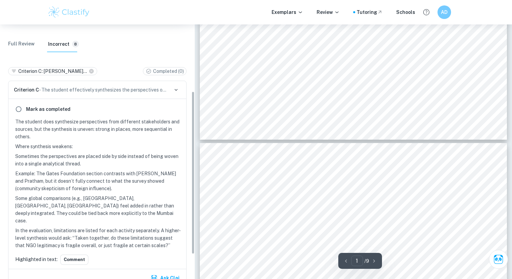
scroll to position [117, 0]
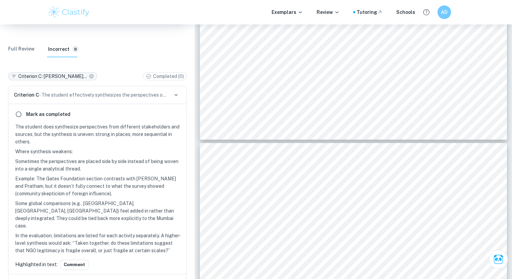
click at [89, 78] on icon at bounding box center [91, 76] width 5 height 5
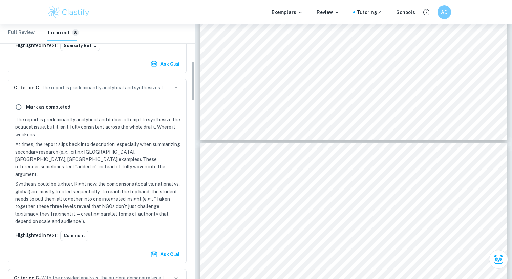
scroll to position [236, 0]
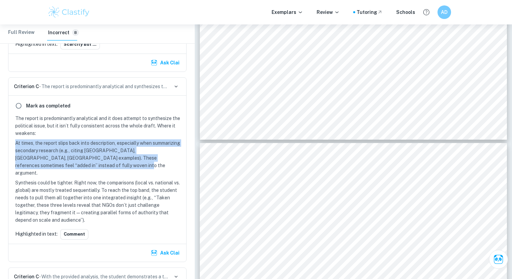
drag, startPoint x: 14, startPoint y: 143, endPoint x: 112, endPoint y: 163, distance: 100.3
click at [112, 163] on div "The report is predominantly analytical and it does attempt to synthesize the po…" at bounding box center [98, 168] width 170 height 109
copy p "At times, the report slips back into description, especially when summarizing s…"
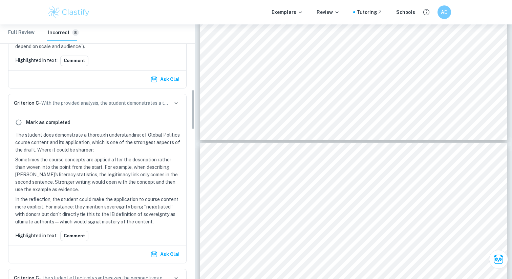
scroll to position [413, 0]
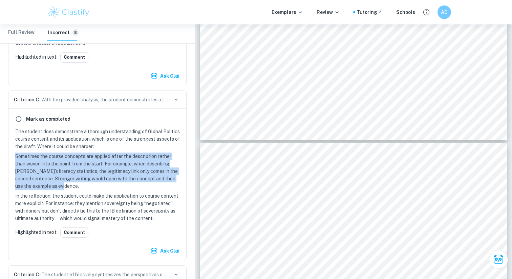
drag, startPoint x: 15, startPoint y: 148, endPoint x: 88, endPoint y: 179, distance: 79.7
click at [88, 179] on div "The student does demonstrate a thorough understanding of Global Politics course…" at bounding box center [98, 175] width 170 height 94
copy p "Sometimes the course concepts are applied after the description rather than wov…"
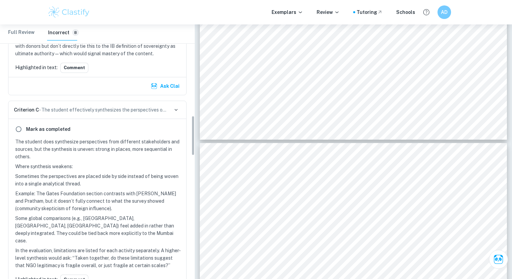
scroll to position [582, 0]
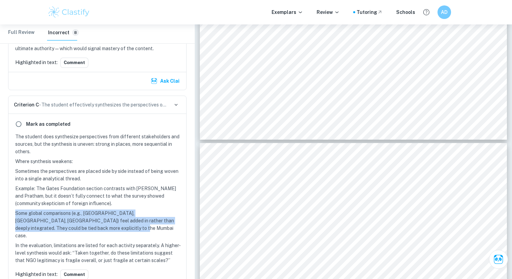
drag, startPoint x: 95, startPoint y: 221, endPoint x: 12, endPoint y: 205, distance: 84.8
click at [13, 205] on div "The student does synthesize perspectives from different stakeholders and source…" at bounding box center [98, 198] width 170 height 131
copy p "Some global comparisons (e.g., [GEOGRAPHIC_DATA], [GEOGRAPHIC_DATA], [GEOGRAPHI…"
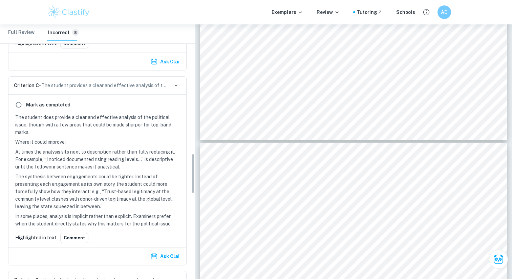
scroll to position [814, 0]
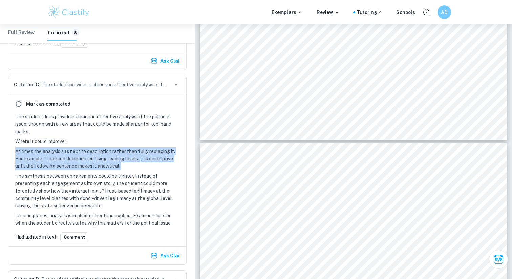
drag, startPoint x: 13, startPoint y: 127, endPoint x: 127, endPoint y: 148, distance: 115.9
click at [127, 148] on div "The student does provide a clear and effective analysis of the political issue,…" at bounding box center [98, 170] width 170 height 114
copy div "At times the analysis sits next to description rather than fully replacing it. …"
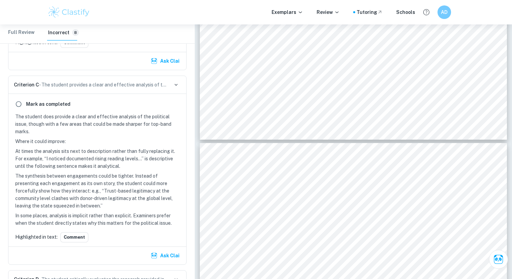
click at [109, 147] on p "At times the analysis sits next to description rather than fully replacing it. …" at bounding box center [98, 158] width 167 height 22
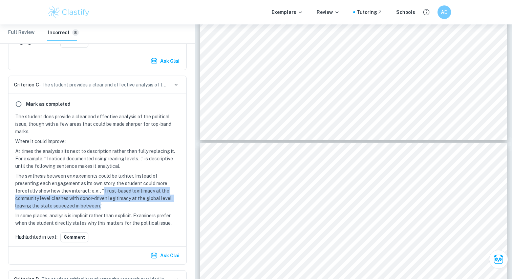
drag, startPoint x: 67, startPoint y: 169, endPoint x: 62, endPoint y: 181, distance: 13.7
click at [62, 181] on p "The synthesis between engagements could be tighter. Instead of presenting each …" at bounding box center [98, 190] width 167 height 37
copy p "Trust-based legitimacy at the community level clashes with donor-driven legitim…"
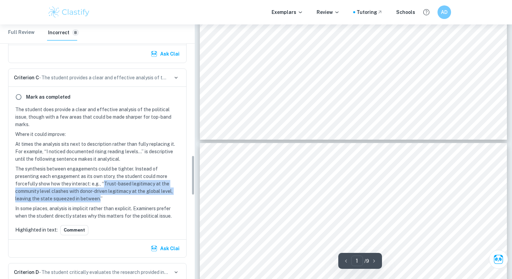
scroll to position [826, 0]
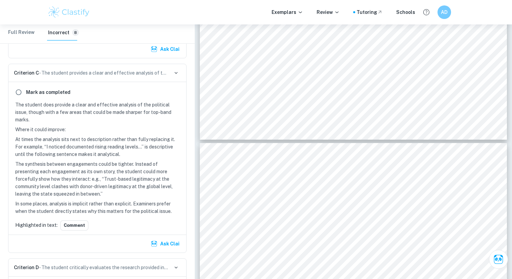
click at [117, 200] on p "In some places, analysis is implicit rather than explicit. Examiners prefer whe…" at bounding box center [98, 207] width 167 height 15
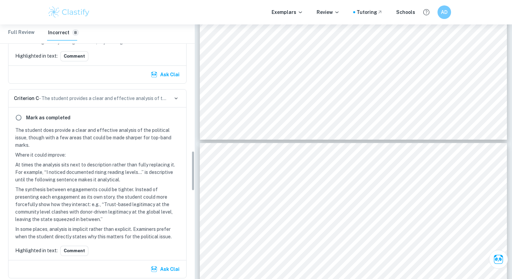
scroll to position [795, 0]
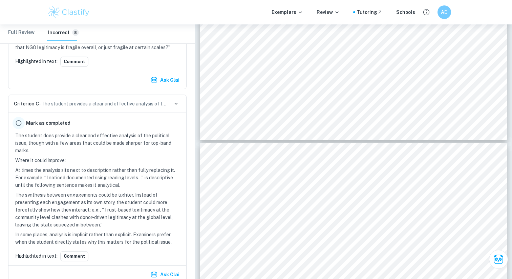
click at [16, 117] on input "radio" at bounding box center [19, 123] width 12 height 12
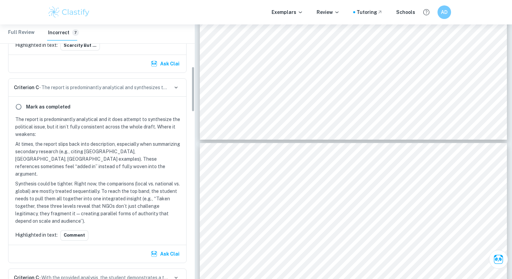
scroll to position [235, 0]
click at [16, 107] on input "radio" at bounding box center [19, 106] width 12 height 12
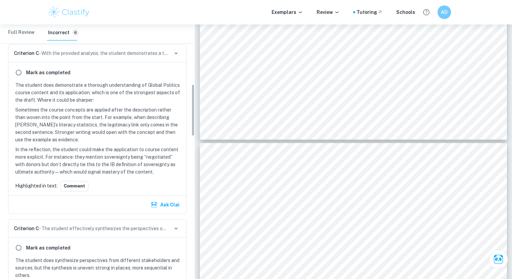
scroll to position [268, 0]
click at [19, 75] on input "radio" at bounding box center [19, 73] width 12 height 12
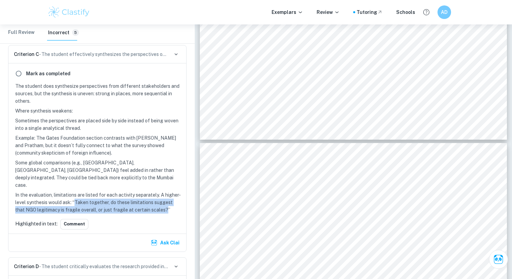
drag, startPoint x: 75, startPoint y: 193, endPoint x: 167, endPoint y: 201, distance: 91.8
click at [167, 201] on p "In the evaluation, limitations are listed for each activity separately. A highe…" at bounding box center [98, 202] width 167 height 22
copy p "Taken together, do these limitations suggest that NGO legitimacy is fragile ove…"
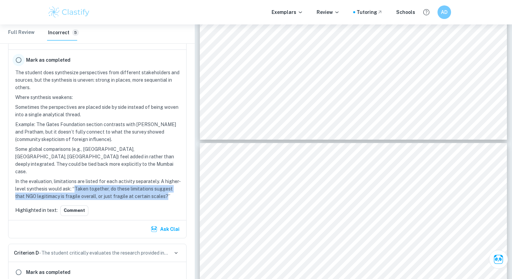
click at [17, 58] on input "radio" at bounding box center [19, 60] width 12 height 12
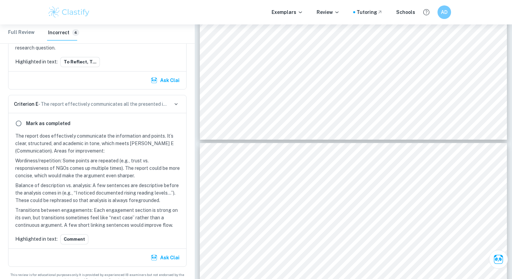
scroll to position [1724, 0]
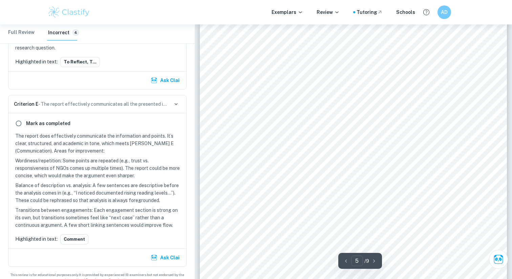
click at [102, 162] on p "Wordiness/repetition: Some points are repeated (e.g., trust vs. responsiveness …" at bounding box center [98, 168] width 167 height 22
click at [26, 117] on div "Mark as completed" at bounding box center [98, 123] width 170 height 12
click at [18, 117] on input "radio" at bounding box center [19, 123] width 12 height 12
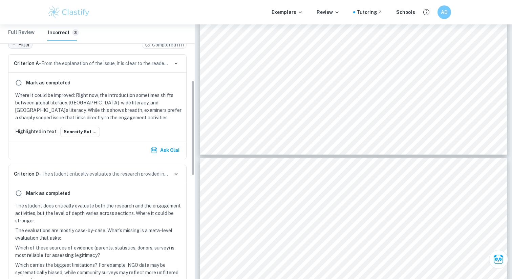
scroll to position [150, 0]
click at [18, 82] on input "radio" at bounding box center [19, 81] width 12 height 12
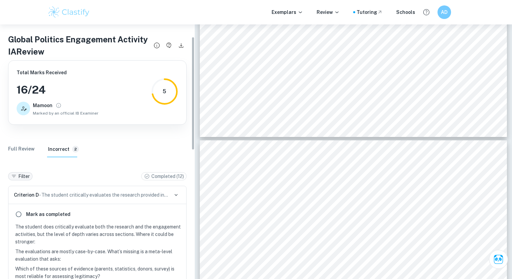
scroll to position [0, 0]
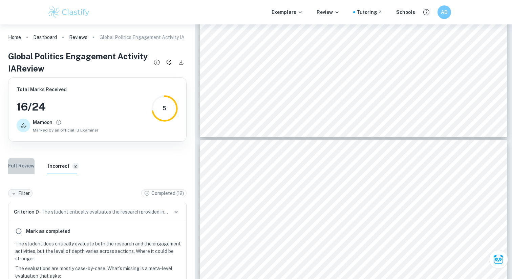
click at [20, 164] on Review "Full Review" at bounding box center [21, 166] width 26 height 16
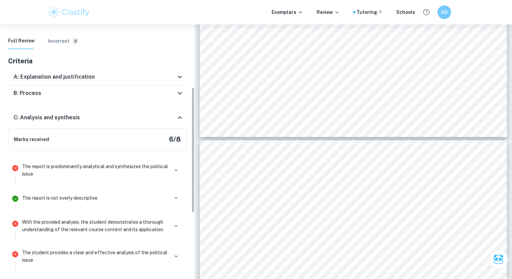
scroll to position [126, 0]
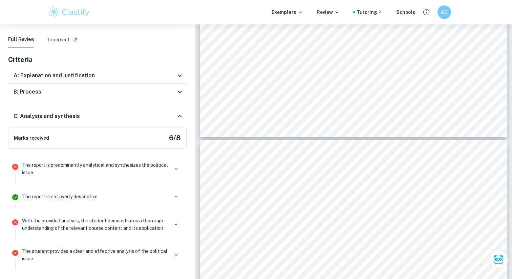
click at [178, 116] on icon at bounding box center [180, 116] width 4 height 2
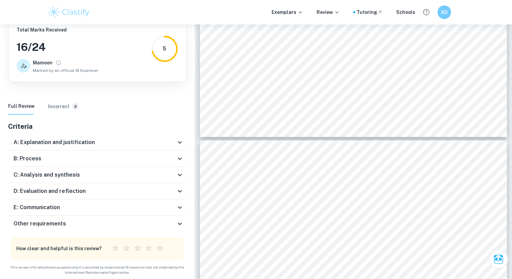
scroll to position [60, 0]
click at [125, 192] on div "D: Evaluation and reflection" at bounding box center [95, 191] width 162 height 8
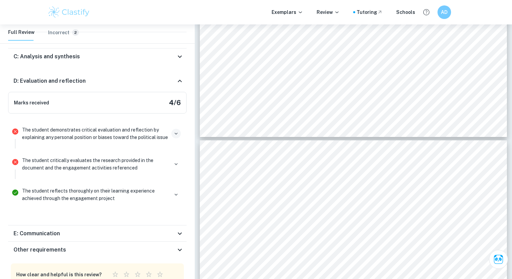
click at [175, 136] on icon "button" at bounding box center [176, 133] width 6 height 6
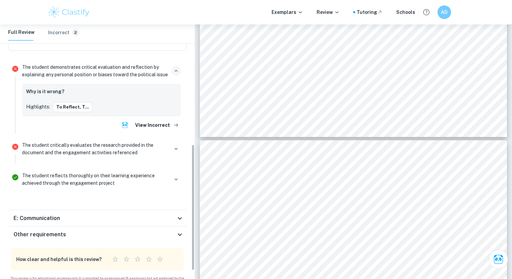
scroll to position [243, 0]
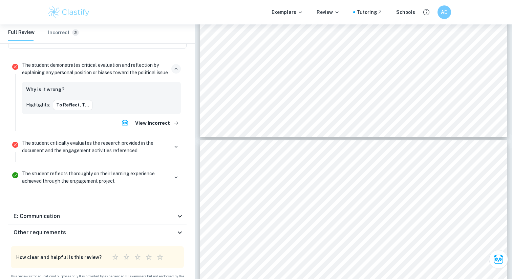
click at [175, 178] on div "The student reflects thoroughly on their learning experience achieved through t…" at bounding box center [101, 177] width 159 height 15
click at [173, 180] on icon "button" at bounding box center [176, 177] width 6 height 6
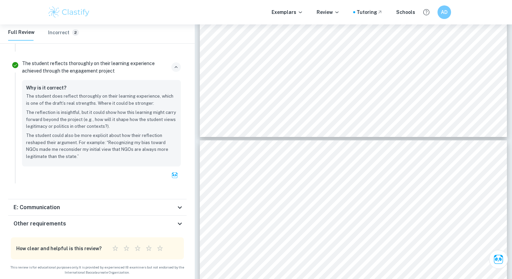
scroll to position [354, 0]
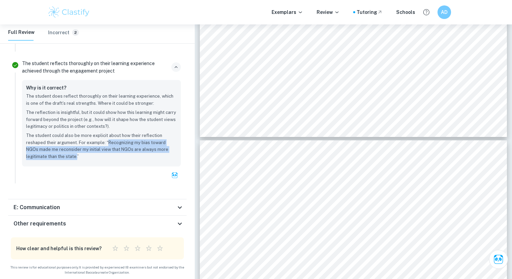
drag, startPoint x: 108, startPoint y: 149, endPoint x: 77, endPoint y: 163, distance: 34.7
click at [77, 160] on p "The student could also be more explicit about how their reflection reshaped the…" at bounding box center [101, 146] width 151 height 28
copy p "Recognizing my bias toward NGOs made me reconsider my initial view that NGOs ar…"
click at [174, 70] on icon "button" at bounding box center [176, 67] width 6 height 6
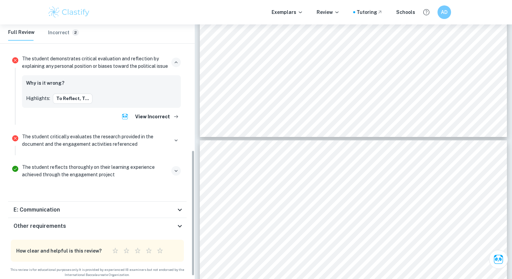
scroll to position [225, 0]
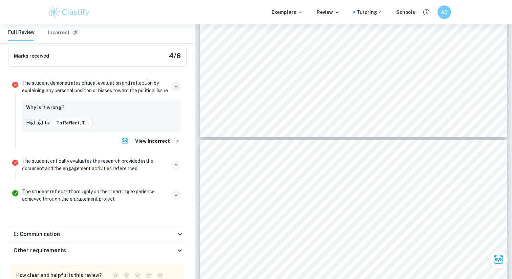
click at [176, 169] on button "button" at bounding box center [175, 164] width 9 height 9
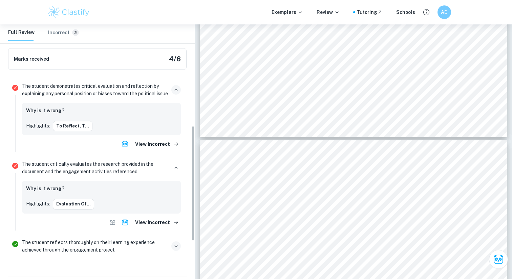
scroll to position [220, 0]
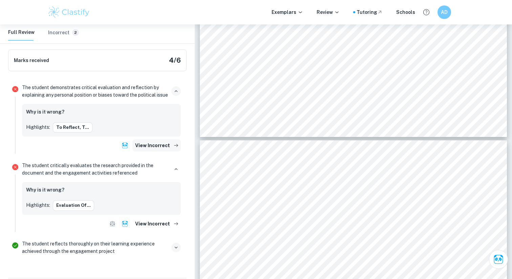
click at [168, 151] on button "View Incorrect" at bounding box center [156, 145] width 48 height 12
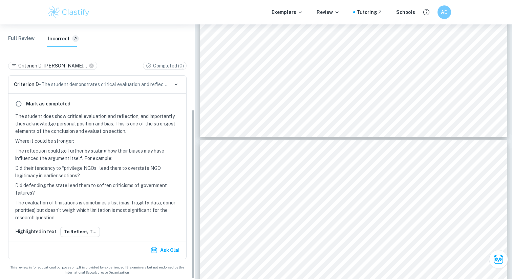
scroll to position [1507, 0]
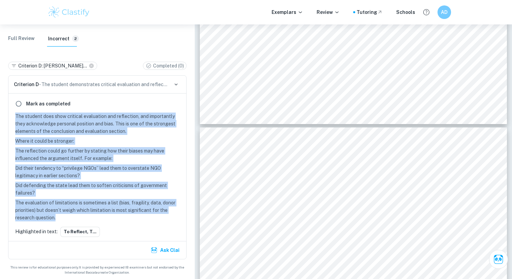
drag, startPoint x: 11, startPoint y: 114, endPoint x: 88, endPoint y: 218, distance: 130.0
click at [88, 218] on div "[PERSON_NAME] as completed The student does show critical evaluation and reflec…" at bounding box center [97, 166] width 178 height 147
copy div "The student does show critical evaluation and reflection, and importantly they …"
click at [89, 65] on icon at bounding box center [91, 65] width 5 height 5
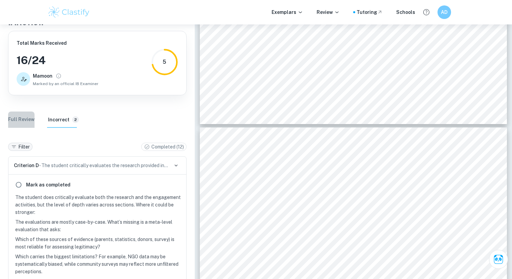
click at [22, 118] on Review "Full Review" at bounding box center [21, 119] width 26 height 16
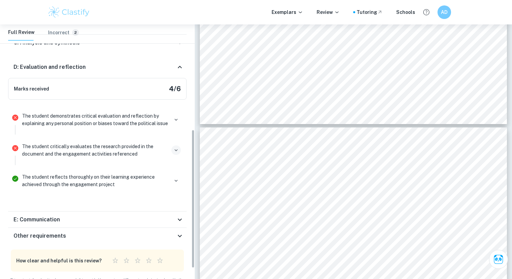
click at [173, 153] on icon "button" at bounding box center [176, 150] width 6 height 6
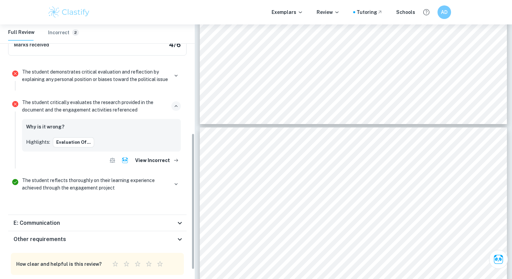
scroll to position [240, 0]
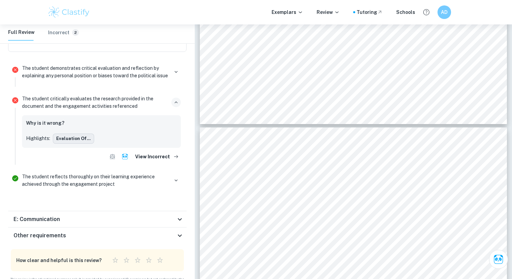
click at [71, 144] on button "Evaluation of..." at bounding box center [73, 138] width 41 height 10
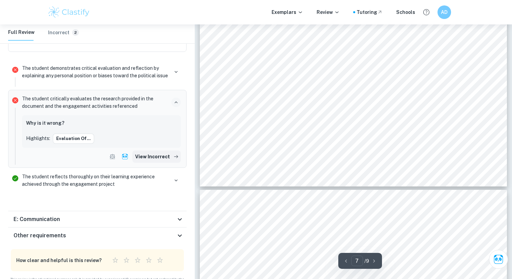
click at [154, 162] on button "View Incorrect" at bounding box center [156, 156] width 48 height 12
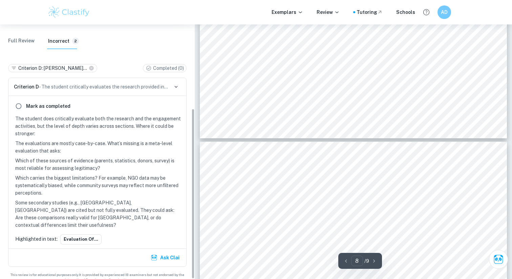
scroll to position [2696, 0]
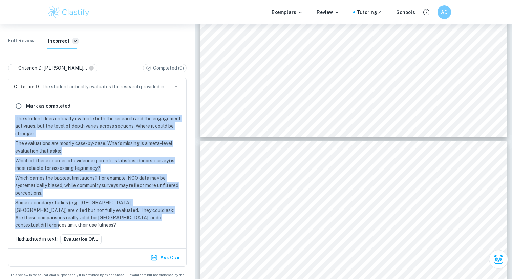
drag, startPoint x: 1, startPoint y: 119, endPoint x: 144, endPoint y: 217, distance: 174.1
click at [144, 217] on div "Home Dashboard Reviews Global Politics Engagement Activity IA Global Politics E…" at bounding box center [97, 92] width 195 height 387
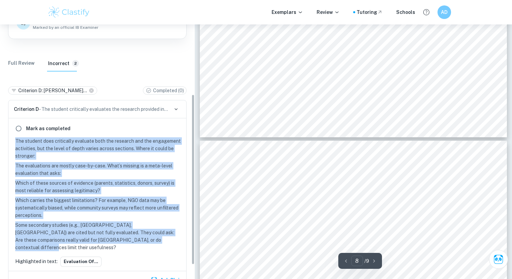
scroll to position [105, 0]
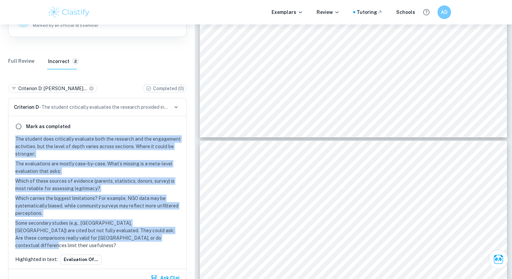
click at [66, 161] on p "The evaluations are mostly case-by-case. What’s missing is a meta-level evaluat…" at bounding box center [98, 167] width 167 height 15
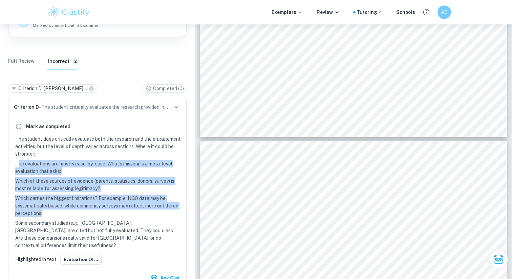
drag, startPoint x: 17, startPoint y: 165, endPoint x: 145, endPoint y: 211, distance: 135.6
click at [145, 211] on div "The student does critically evaluate both the research and the engagement activ…" at bounding box center [98, 192] width 167 height 114
click at [145, 211] on p "Which carries the biggest limitations? For example, NGO data may be systematica…" at bounding box center [98, 205] width 167 height 22
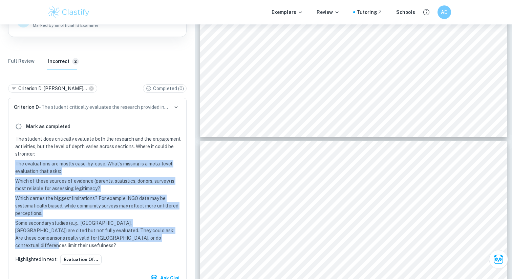
drag, startPoint x: 12, startPoint y: 163, endPoint x: 142, endPoint y: 238, distance: 150.6
click at [142, 238] on div "[PERSON_NAME] as completed The student does critically evaluate both the resear…" at bounding box center [97, 192] width 178 height 152
click at [55, 64] on h6 "Incorrect" at bounding box center [58, 61] width 21 height 7
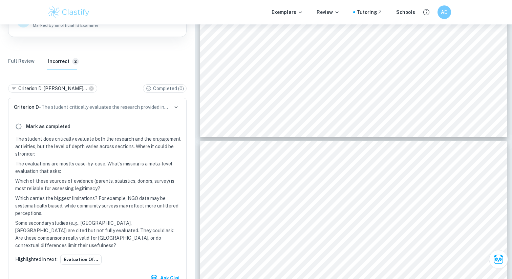
click at [64, 67] on button "Incorrect 2" at bounding box center [63, 61] width 31 height 16
click at [88, 89] on icon at bounding box center [91, 88] width 6 height 6
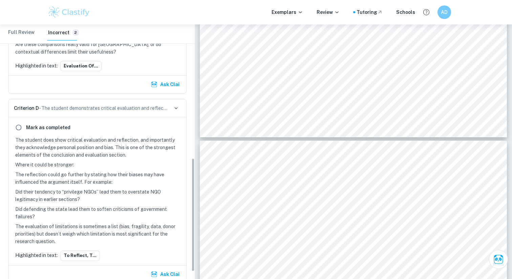
scroll to position [299, 0]
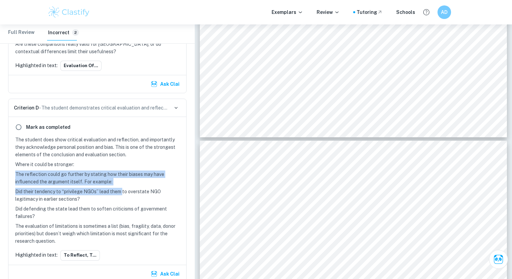
drag, startPoint x: 12, startPoint y: 166, endPoint x: 124, endPoint y: 183, distance: 113.1
click at [124, 183] on div "[PERSON_NAME] as completed The student does show critical evaluation and reflec…" at bounding box center [97, 190] width 178 height 147
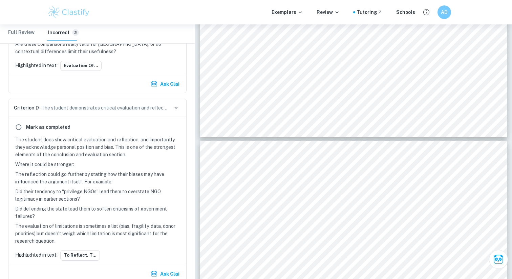
click at [106, 188] on p "Did their tendency to “privilege NGOs” lead them to overstate NGO legitimacy in…" at bounding box center [98, 195] width 167 height 15
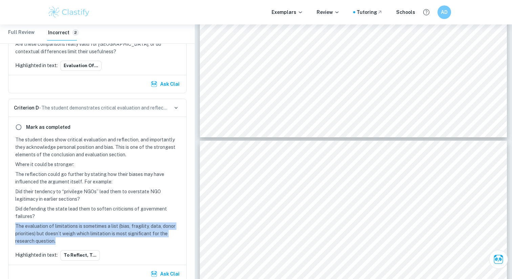
drag, startPoint x: 16, startPoint y: 220, endPoint x: 61, endPoint y: 236, distance: 47.5
click at [61, 236] on p "The evaluation of limitations is sometimes a list (bias, fragility, data, donor…" at bounding box center [98, 233] width 167 height 22
click at [19, 121] on input "radio" at bounding box center [19, 127] width 12 height 12
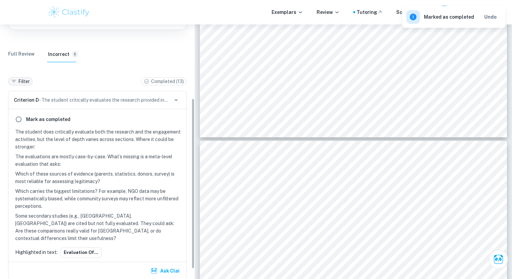
scroll to position [109, 0]
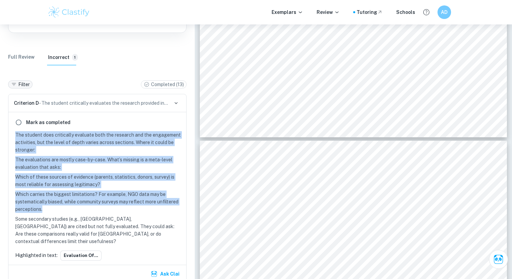
drag, startPoint x: 8, startPoint y: 132, endPoint x: 135, endPoint y: 208, distance: 148.2
click at [135, 208] on div "[PERSON_NAME] as completed The student does critically evaluate both the resear…" at bounding box center [97, 188] width 178 height 152
click at [178, 100] on icon "button" at bounding box center [176, 103] width 6 height 6
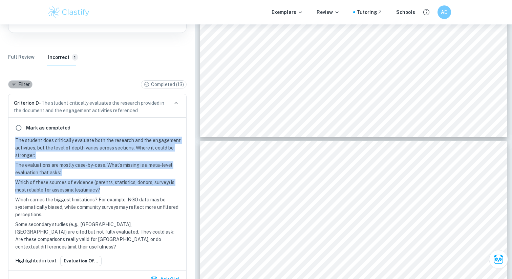
click at [23, 84] on p "Filter" at bounding box center [24, 84] width 12 height 7
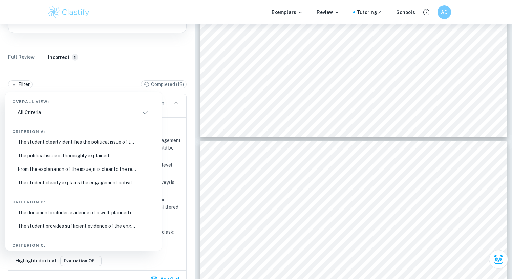
click at [75, 85] on div at bounding box center [256, 139] width 512 height 279
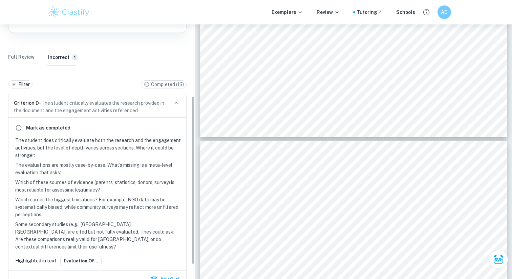
click at [60, 57] on h6 "Incorrect" at bounding box center [58, 56] width 21 height 7
click at [25, 59] on Review "Full Review" at bounding box center [21, 57] width 26 height 16
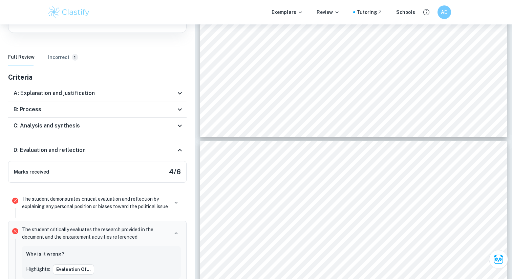
click at [58, 59] on h6 "Incorrect" at bounding box center [58, 56] width 21 height 7
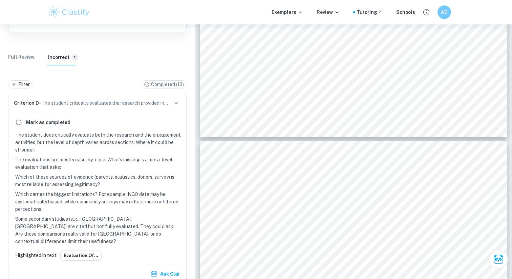
click at [16, 59] on Review "Full Review" at bounding box center [21, 57] width 26 height 16
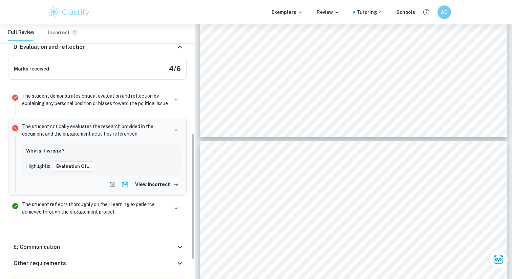
scroll to position [259, 0]
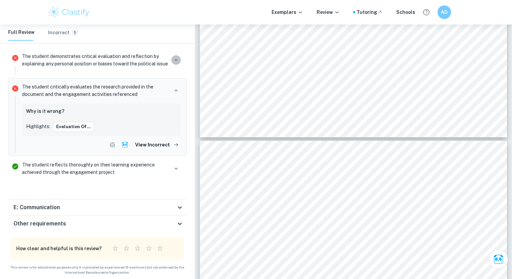
click at [176, 58] on icon "button" at bounding box center [176, 60] width 6 height 6
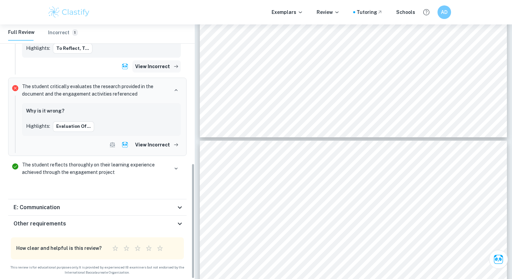
click at [144, 65] on button "View Incorrect" at bounding box center [156, 66] width 48 height 12
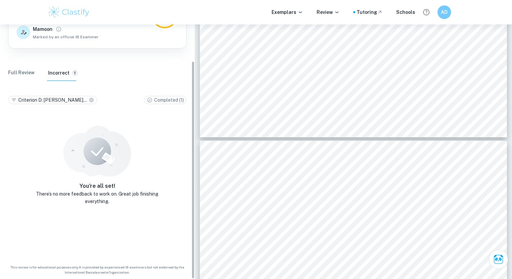
scroll to position [93, 0]
click at [161, 101] on p "Completed ( 1 )" at bounding box center [169, 99] width 30 height 7
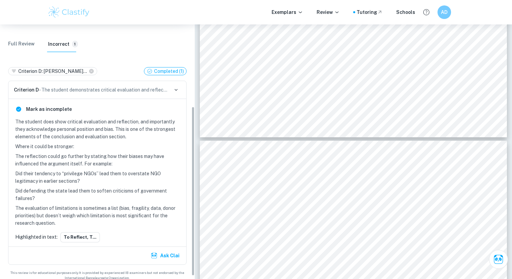
scroll to position [127, 0]
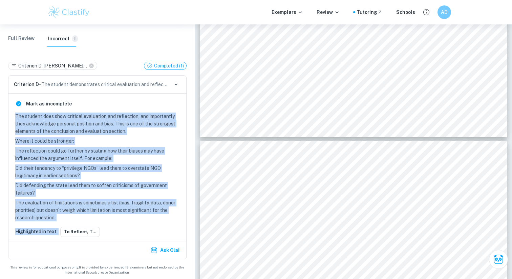
drag, startPoint x: 15, startPoint y: 113, endPoint x: 114, endPoint y: 222, distance: 147.4
click at [114, 221] on div "[PERSON_NAME] as incomplete The student does show critical evaluation and refle…" at bounding box center [97, 166] width 178 height 147
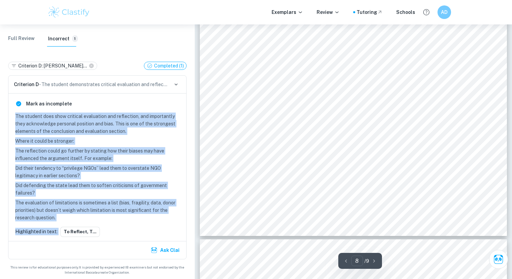
scroll to position [2998, 0]
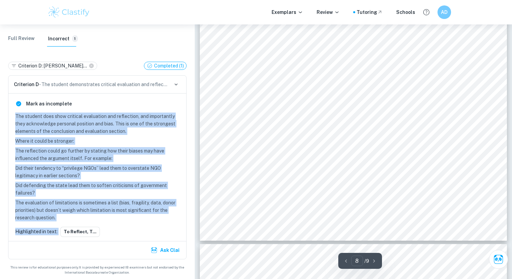
type input "9"
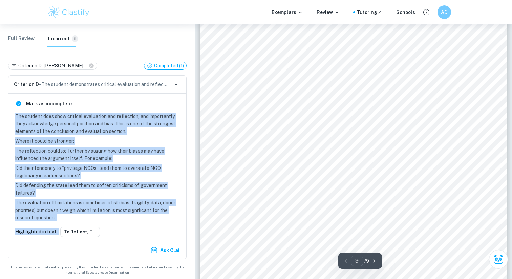
scroll to position [3363, 0]
